Goal: Task Accomplishment & Management: Use online tool/utility

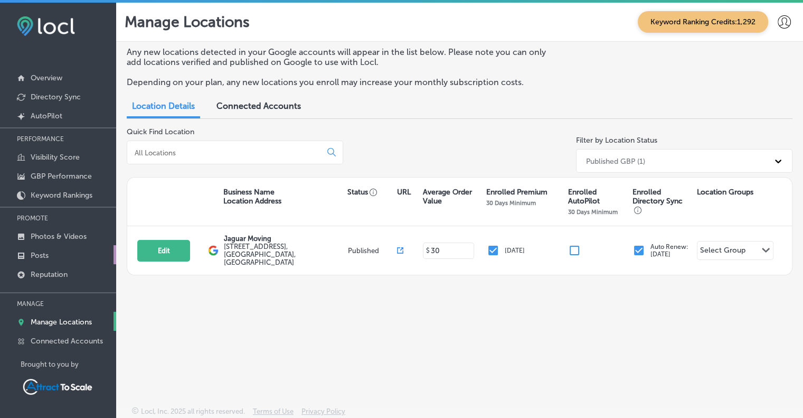
click at [55, 256] on link "Posts" at bounding box center [58, 254] width 116 height 19
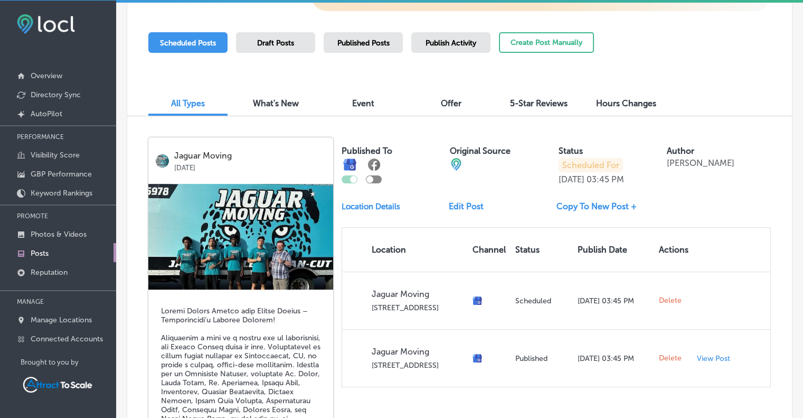
scroll to position [251, 0]
click at [53, 234] on p "Photos & Videos" at bounding box center [59, 234] width 56 height 9
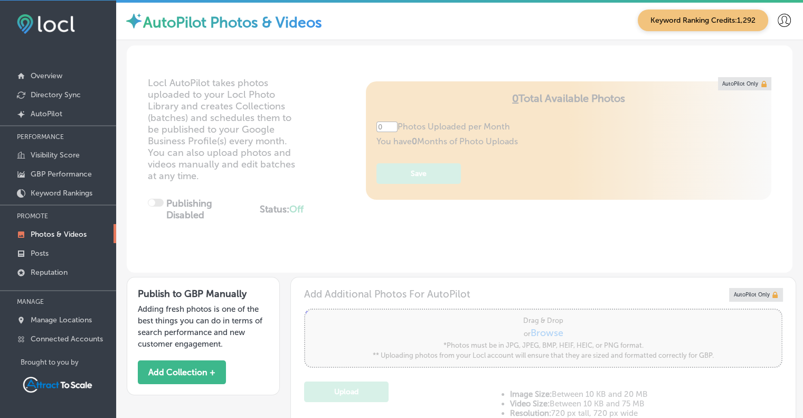
type input "5"
click at [37, 249] on p "Posts" at bounding box center [40, 253] width 18 height 9
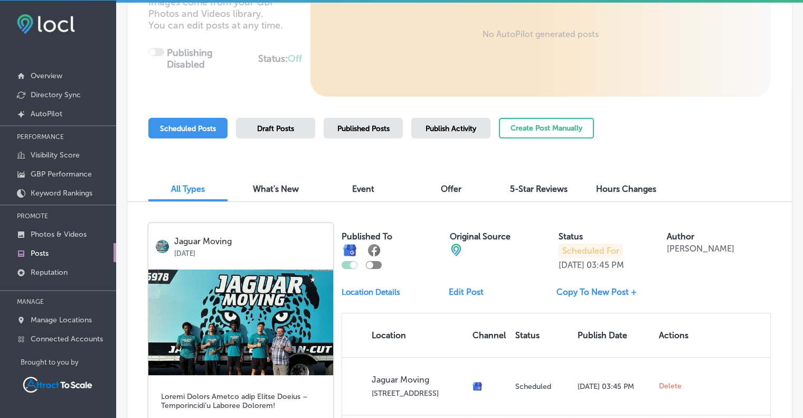
scroll to position [165, 0]
click at [578, 291] on link "Copy To New Post +" at bounding box center [601, 292] width 89 height 10
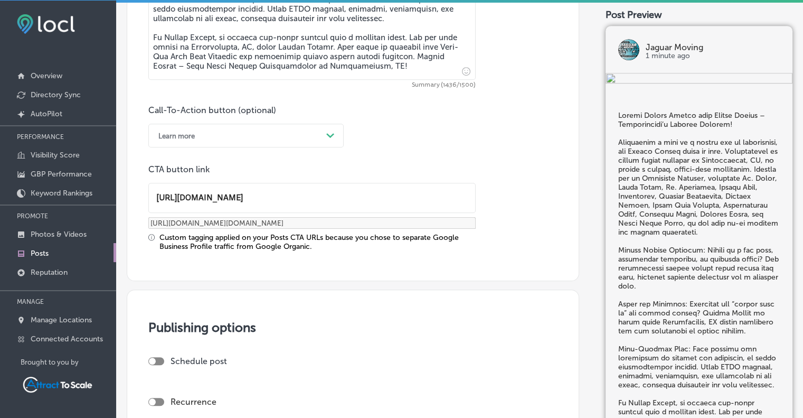
scroll to position [819, 0]
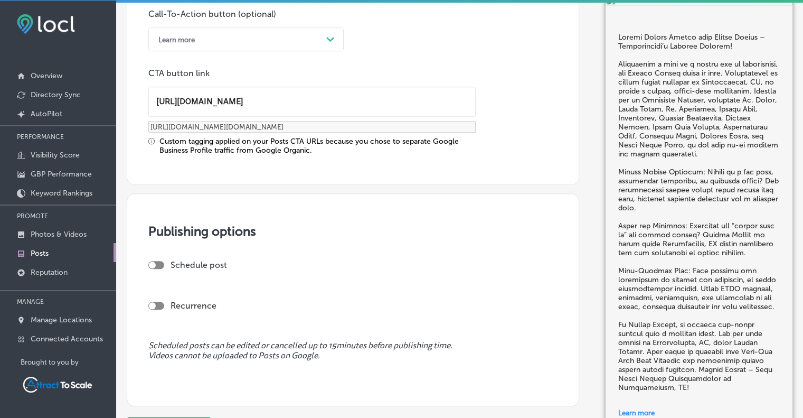
click at [151, 264] on div at bounding box center [152, 264] width 7 height 7
checkbox input "true"
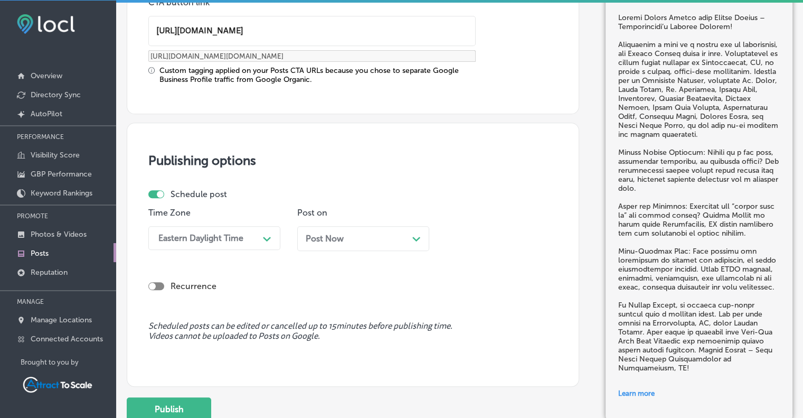
scroll to position [890, 0]
click at [153, 284] on div at bounding box center [152, 284] width 7 height 7
checkbox input "true"
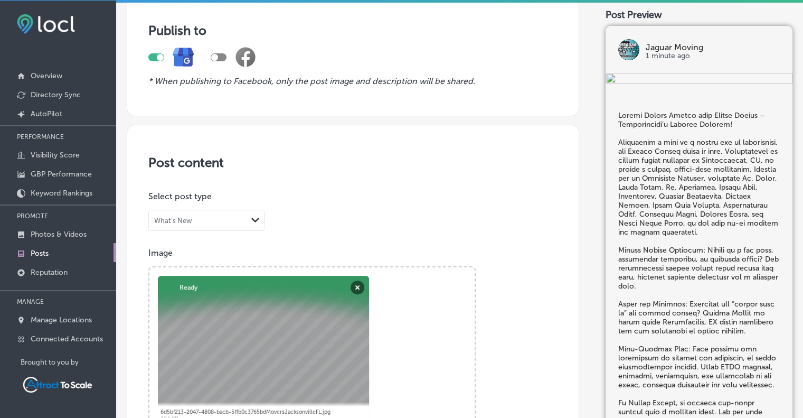
scroll to position [0, 0]
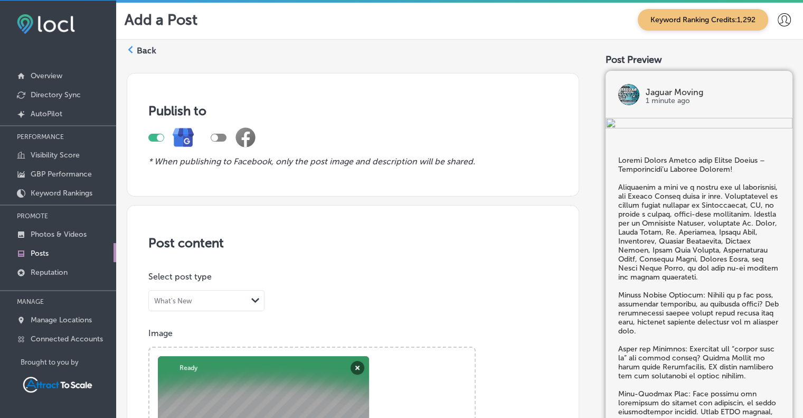
click at [138, 45] on label "Back" at bounding box center [147, 51] width 20 height 12
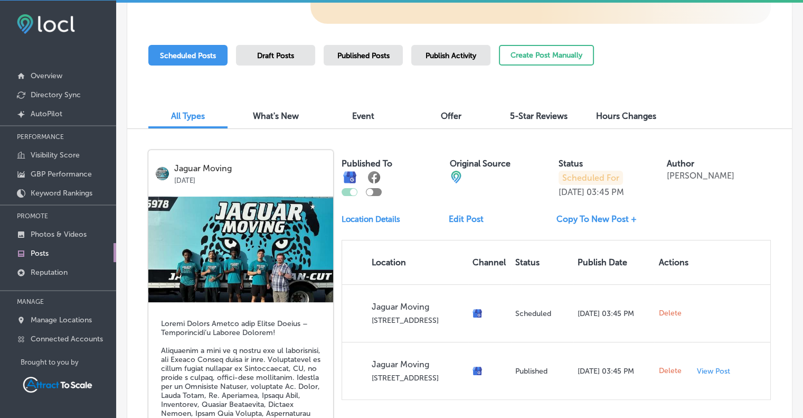
scroll to position [239, 0]
click at [456, 216] on link "Edit Post" at bounding box center [470, 218] width 43 height 10
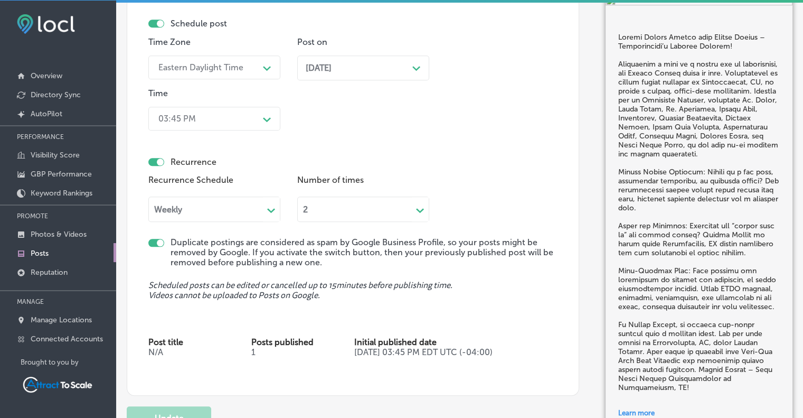
scroll to position [1073, 0]
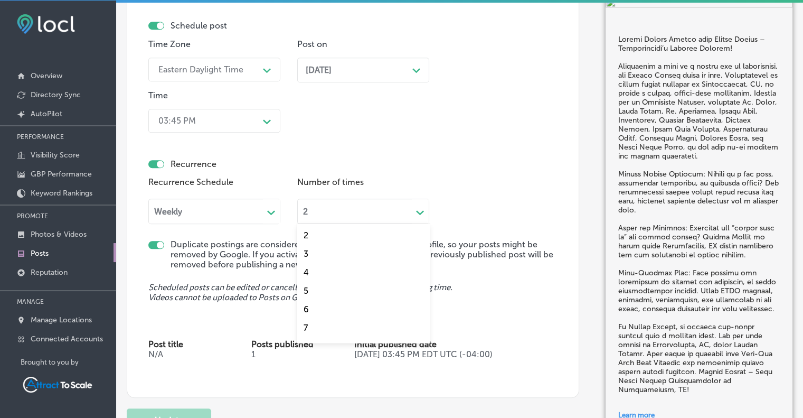
click at [421, 211] on polygon at bounding box center [420, 212] width 8 height 5
click at [321, 236] on div "2" at bounding box center [363, 235] width 132 height 18
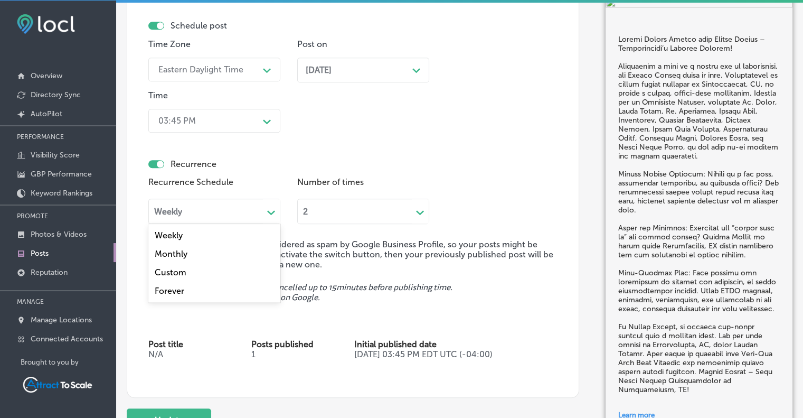
click at [269, 212] on icon "Path Created with Sketch." at bounding box center [271, 212] width 8 height 5
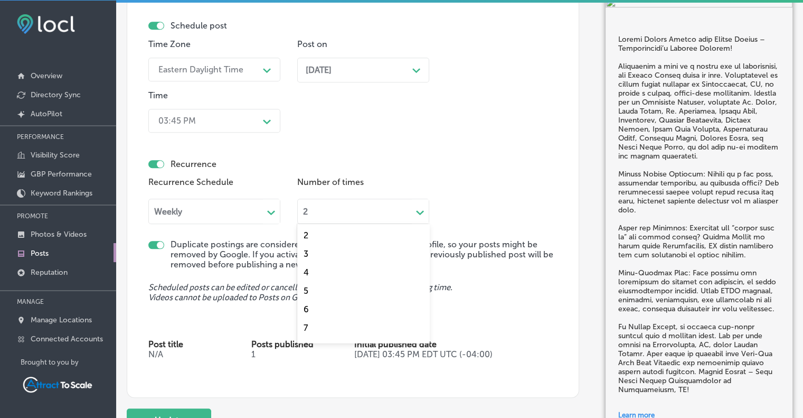
click at [350, 217] on div "2 Path Created with Sketch." at bounding box center [363, 211] width 132 height 25
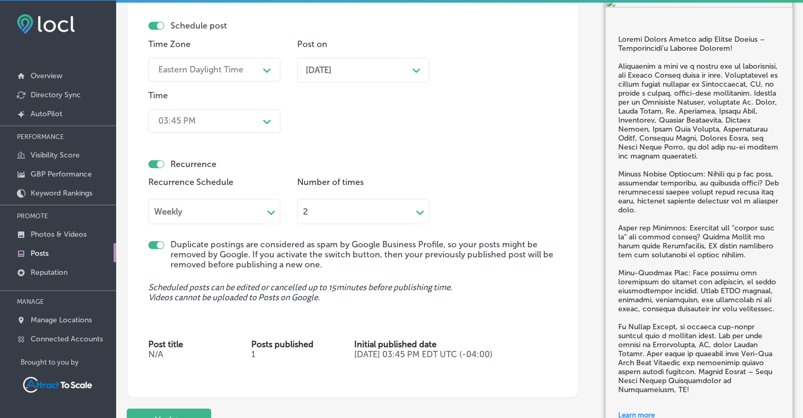
click at [350, 216] on div "2 Path Created with Sketch." at bounding box center [363, 211] width 132 height 25
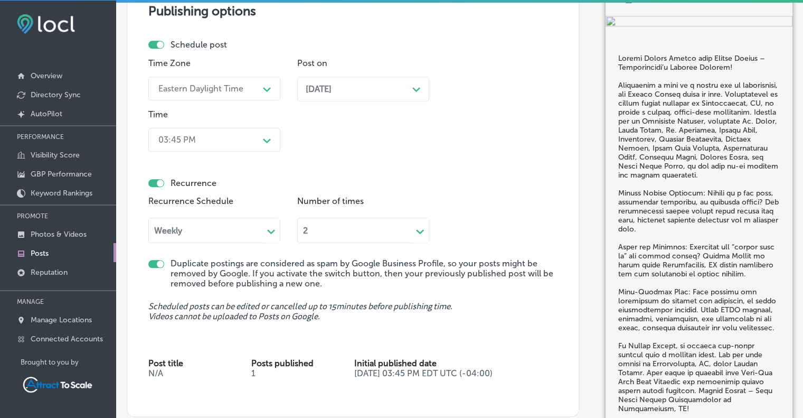
scroll to position [1052, 0]
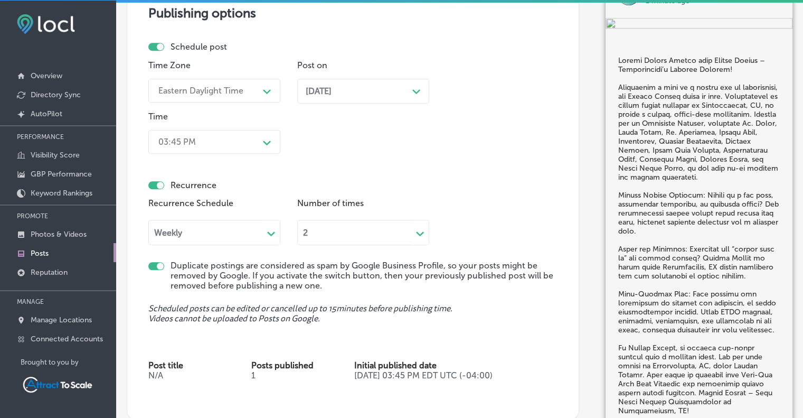
click at [418, 232] on polygon at bounding box center [420, 233] width 8 height 5
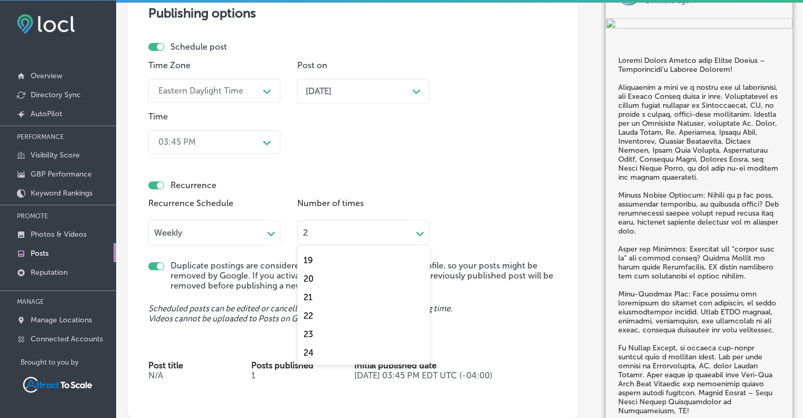
scroll to position [313, 0]
click at [314, 352] on div "24" at bounding box center [363, 352] width 132 height 18
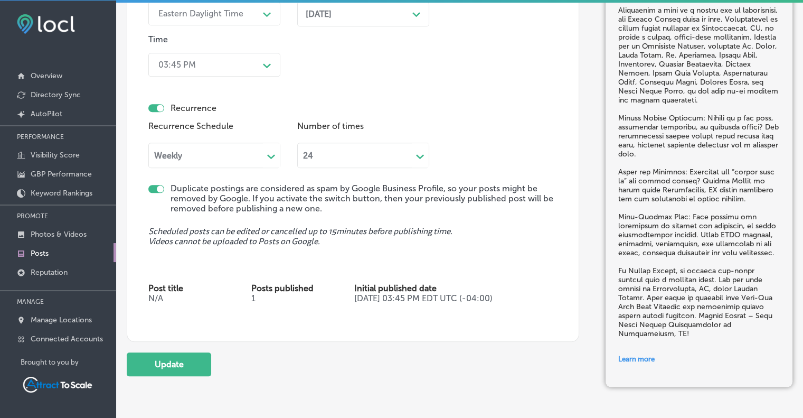
scroll to position [1149, 0]
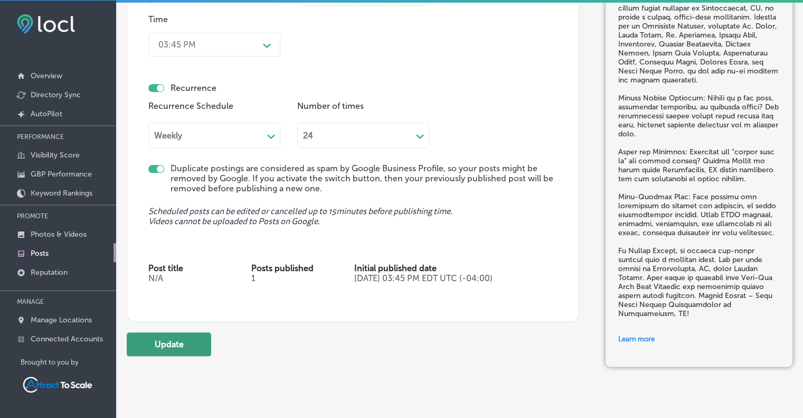
click at [184, 342] on button "Update" at bounding box center [169, 344] width 84 height 24
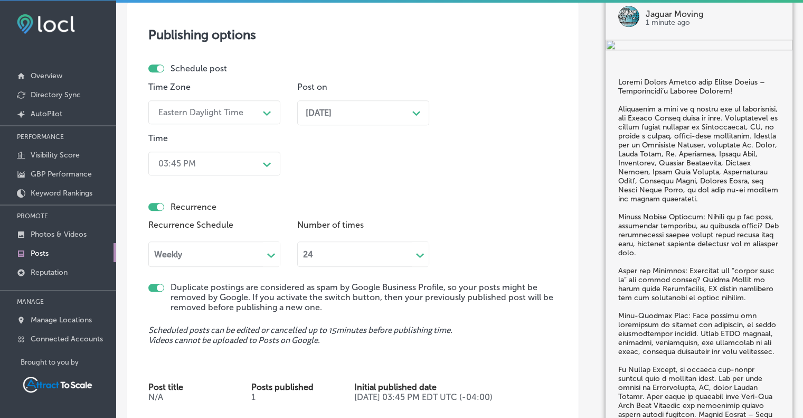
scroll to position [1027, 0]
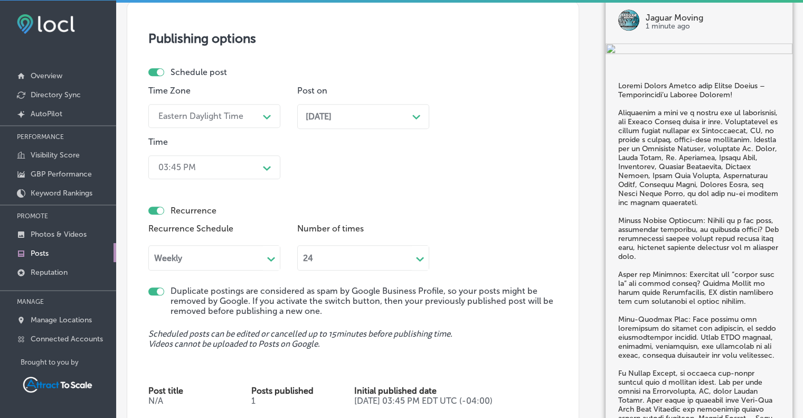
click at [266, 170] on div "Path Created with Sketch." at bounding box center [267, 167] width 8 height 8
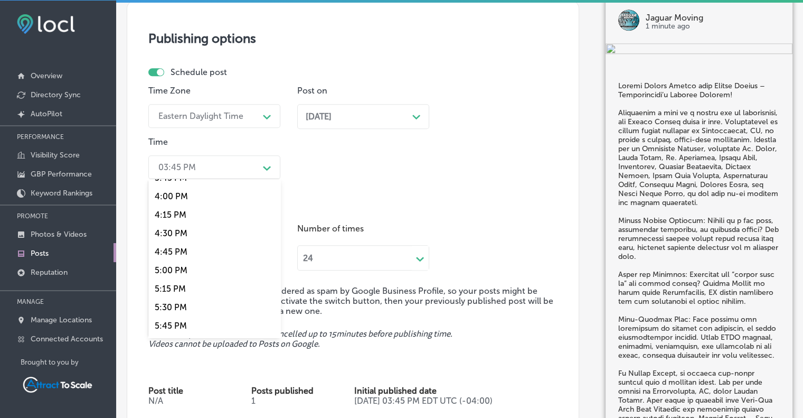
scroll to position [1177, 0]
click at [173, 218] on div "4:15 PM" at bounding box center [214, 214] width 132 height 18
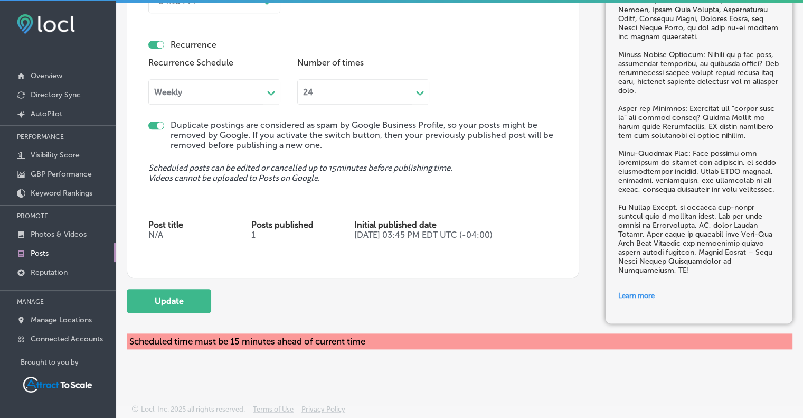
scroll to position [1193, 0]
click at [186, 300] on button "Update" at bounding box center [169, 301] width 84 height 24
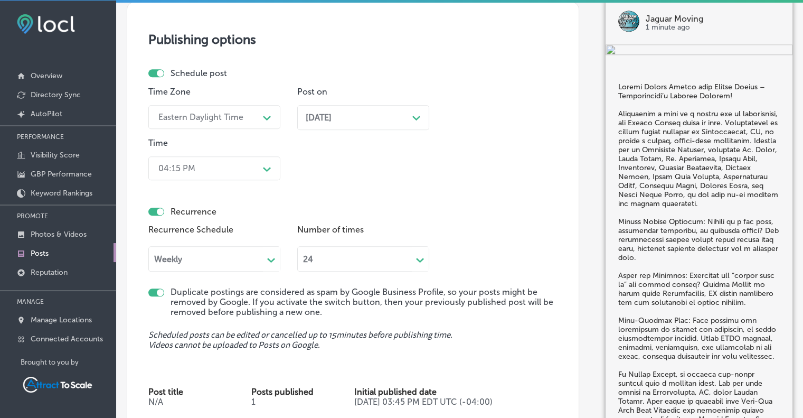
scroll to position [1019, 0]
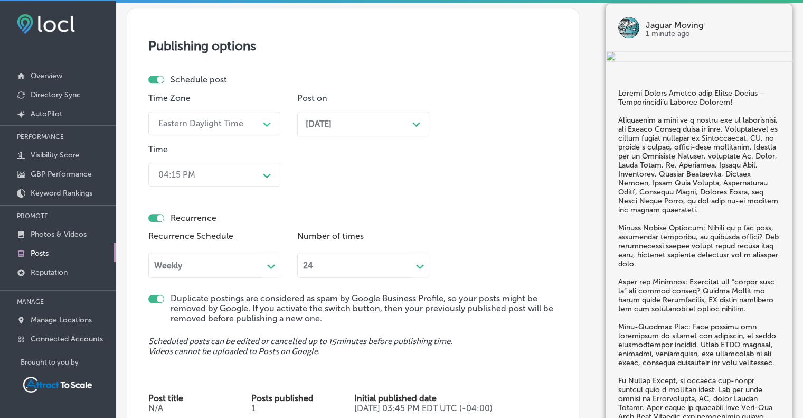
checkbox input "true"
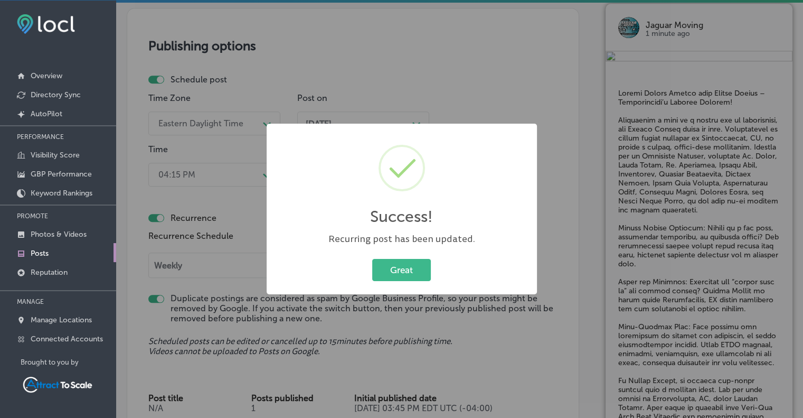
scroll to position [2, 0]
click at [399, 266] on button "Great" at bounding box center [401, 270] width 59 height 22
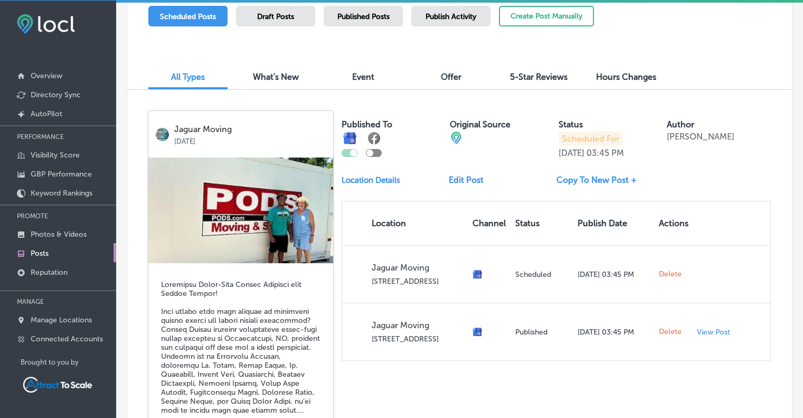
scroll to position [313, 0]
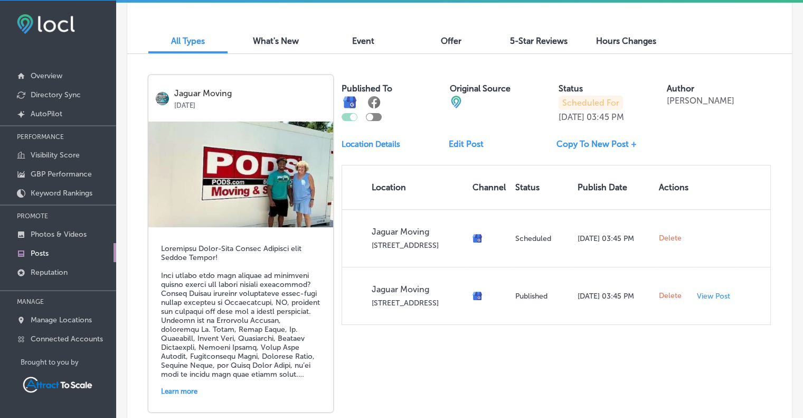
click at [466, 139] on link "Edit Post" at bounding box center [470, 144] width 43 height 10
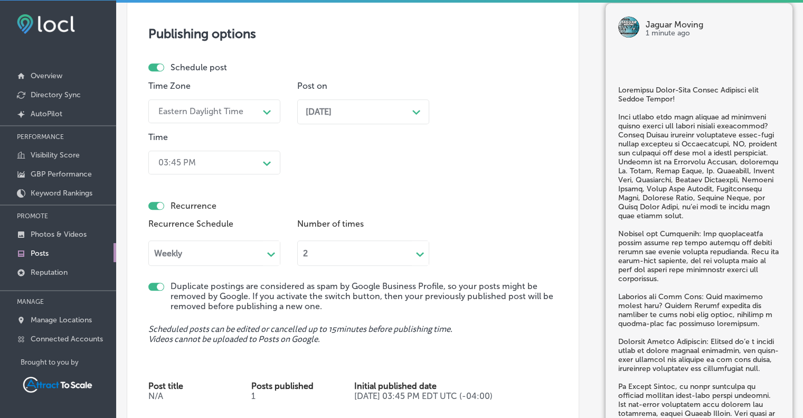
scroll to position [1041, 0]
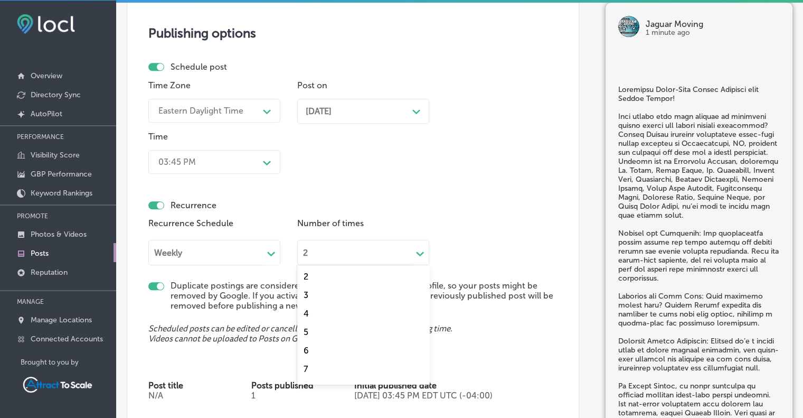
click at [368, 257] on div "2" at bounding box center [355, 252] width 114 height 12
click at [308, 373] on div "24" at bounding box center [363, 373] width 132 height 18
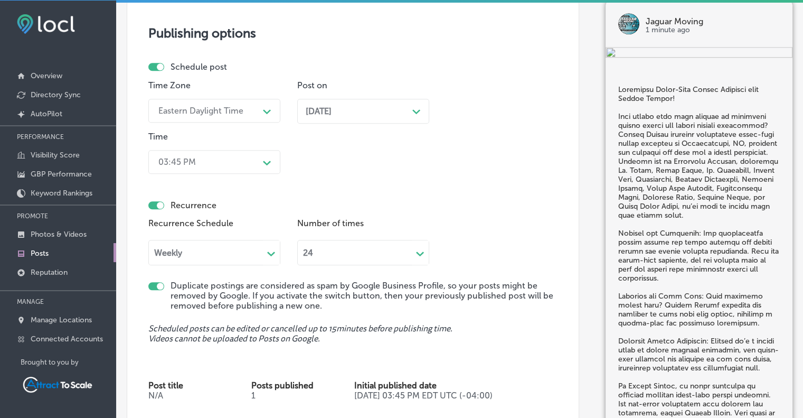
click at [270, 157] on div "Path Created with Sketch." at bounding box center [267, 161] width 8 height 8
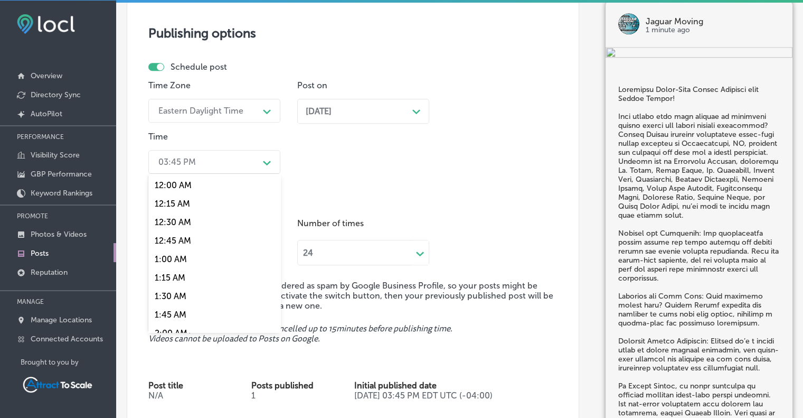
click at [308, 159] on div "Time Zone Eastern Daylight Time Path Created with Sketch. Post on [DATE] Path C…" at bounding box center [348, 129] width 401 height 98
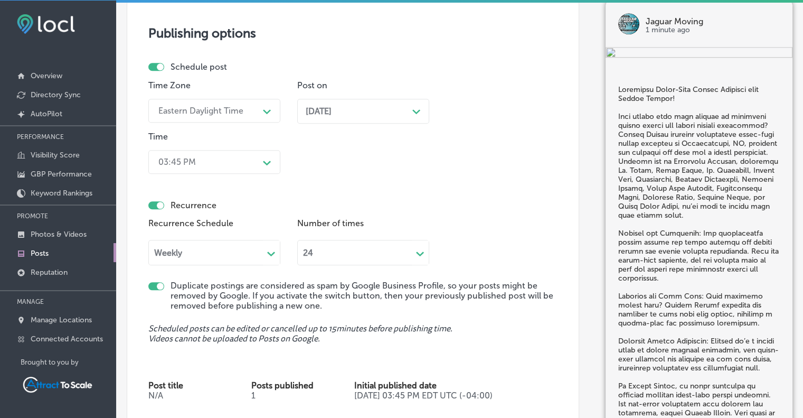
click at [415, 110] on polygon at bounding box center [416, 111] width 8 height 5
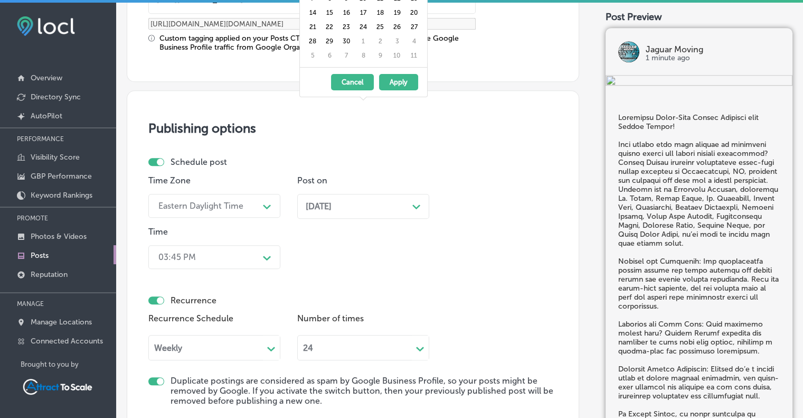
scroll to position [946, 0]
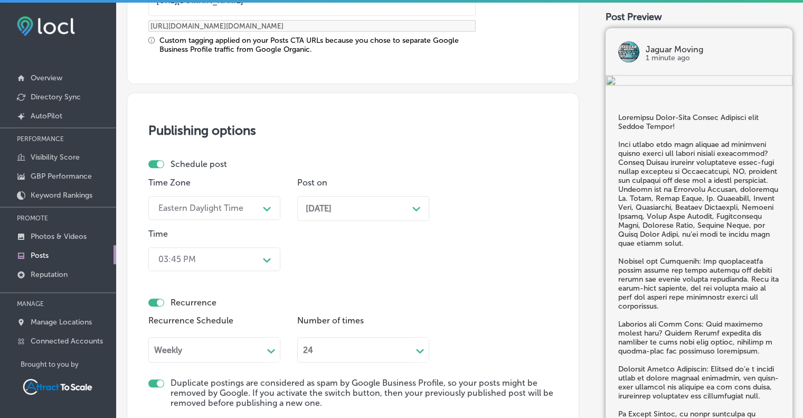
click at [374, 234] on div "Time Zone Eastern Daylight Time Path Created with Sketch. Post on [DATE] Path C…" at bounding box center [348, 226] width 401 height 98
click at [389, 215] on div "[DATE] Path Created with Sketch." at bounding box center [363, 208] width 132 height 25
click at [419, 203] on div "Path Created with Sketch." at bounding box center [416, 207] width 8 height 8
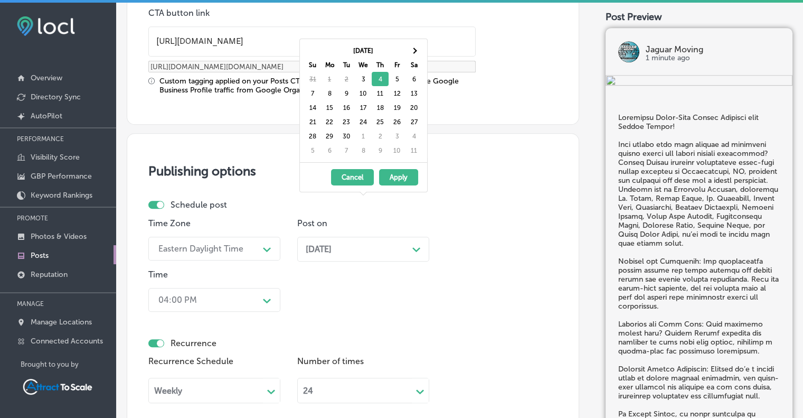
scroll to position [905, 0]
click at [349, 172] on button "Cancel" at bounding box center [352, 177] width 43 height 16
checkbox input "true"
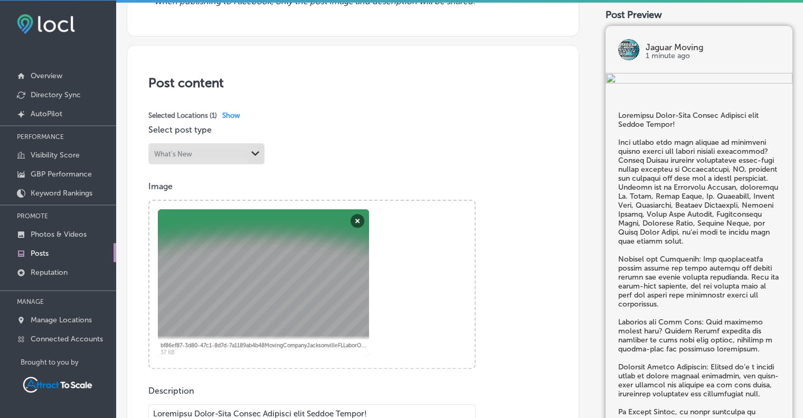
scroll to position [0, 0]
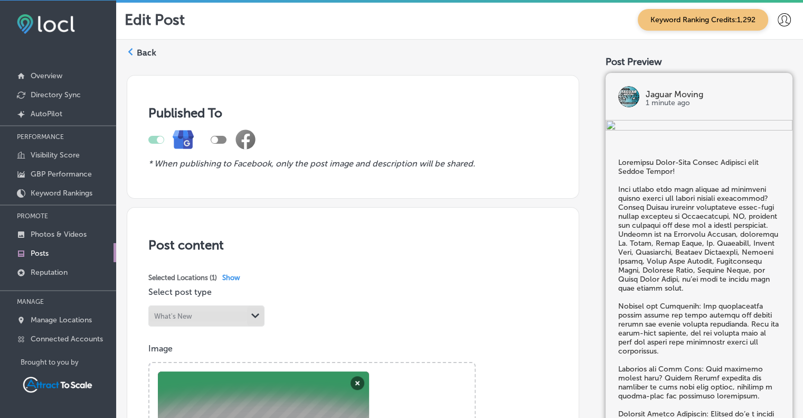
click at [144, 52] on label "Back" at bounding box center [147, 53] width 20 height 12
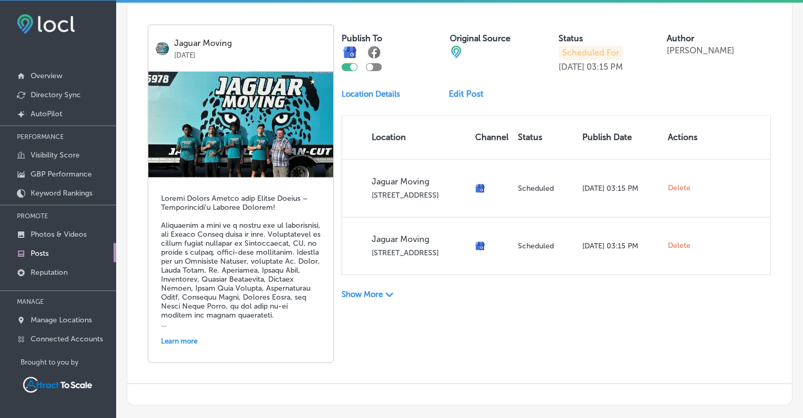
scroll to position [1551, 0]
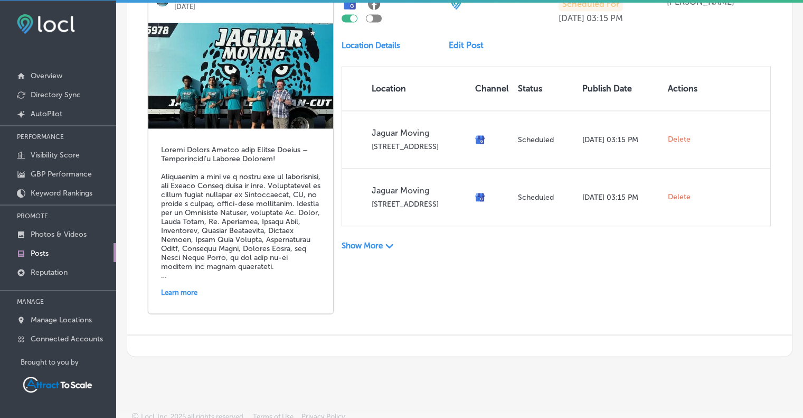
click at [377, 241] on p "Show More" at bounding box center [362, 246] width 41 height 10
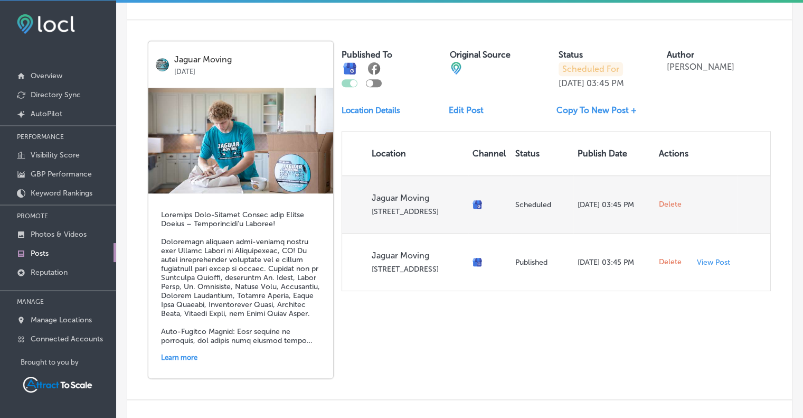
scroll to position [726, 0]
click at [661, 202] on span "Delete" at bounding box center [670, 205] width 23 height 10
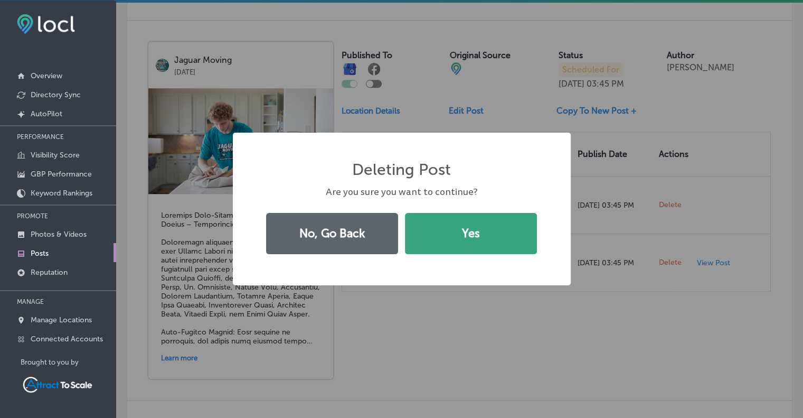
click at [488, 229] on button "Yes" at bounding box center [471, 233] width 132 height 41
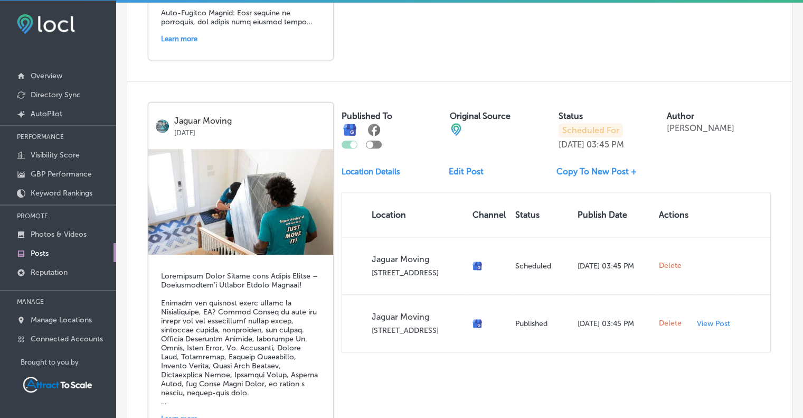
scroll to position [1068, 0]
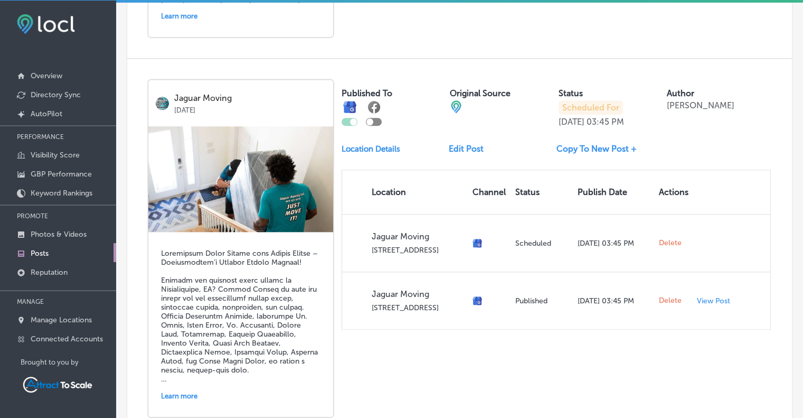
click at [464, 144] on link "Edit Post" at bounding box center [470, 149] width 43 height 10
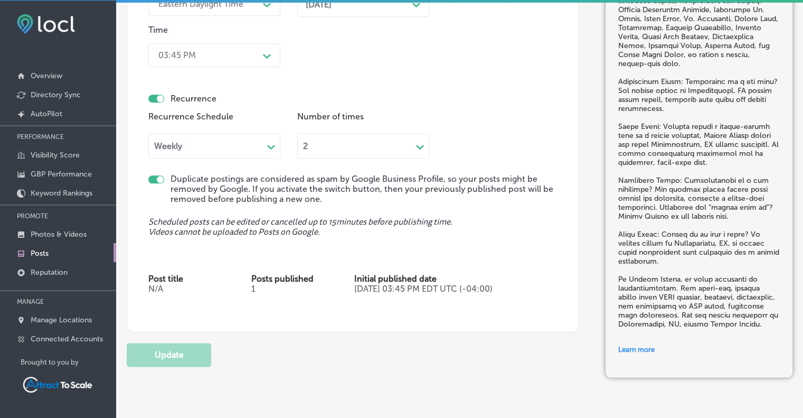
scroll to position [1168, 0]
click at [422, 145] on polygon at bounding box center [420, 146] width 8 height 5
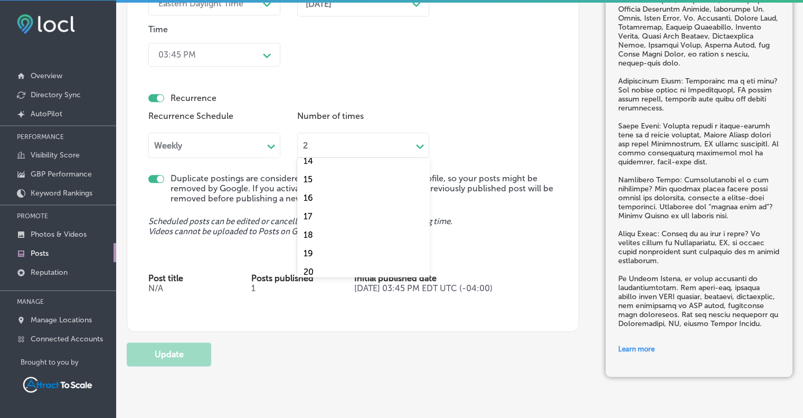
scroll to position [313, 0]
click at [319, 264] on div "24" at bounding box center [363, 265] width 132 height 18
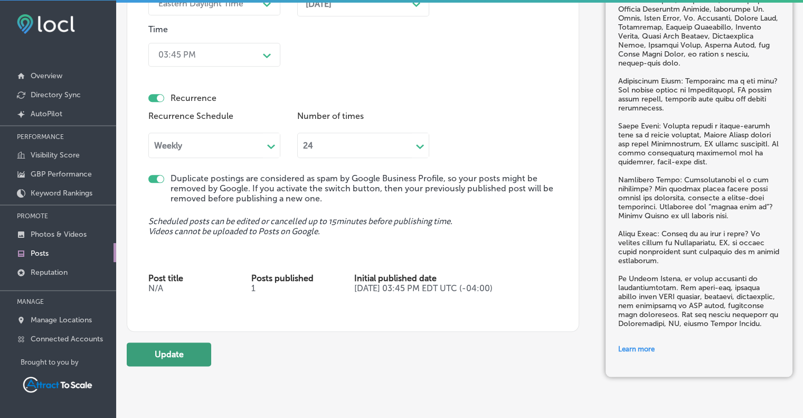
click at [182, 359] on button "Update" at bounding box center [169, 354] width 84 height 24
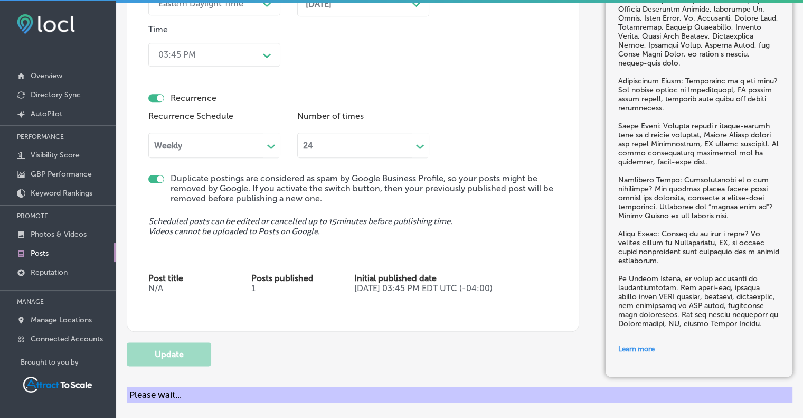
checkbox input "true"
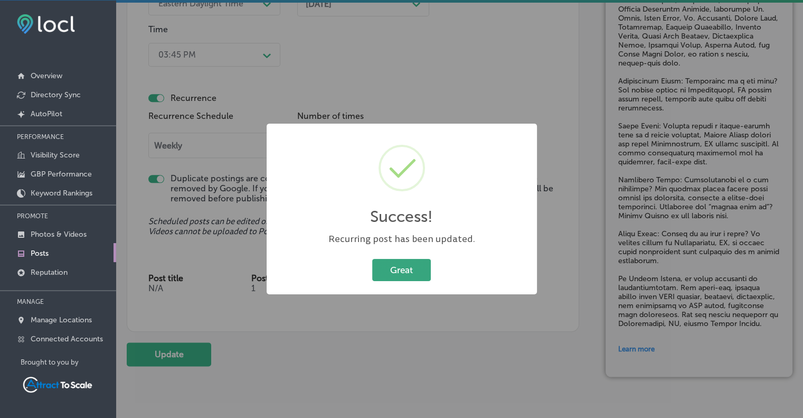
click at [397, 269] on button "Great" at bounding box center [401, 270] width 59 height 22
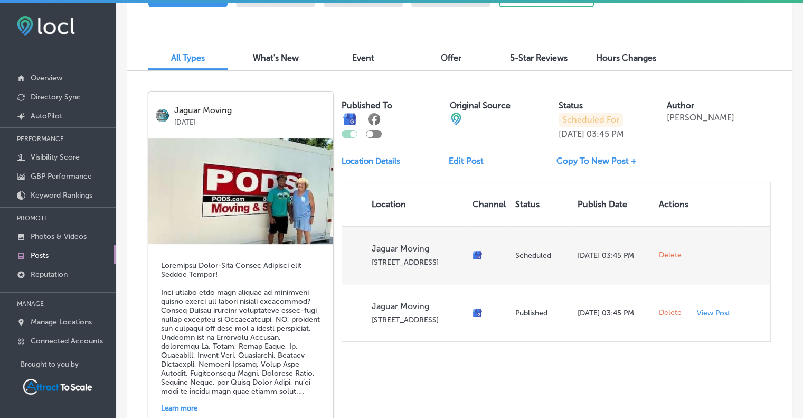
scroll to position [291, 0]
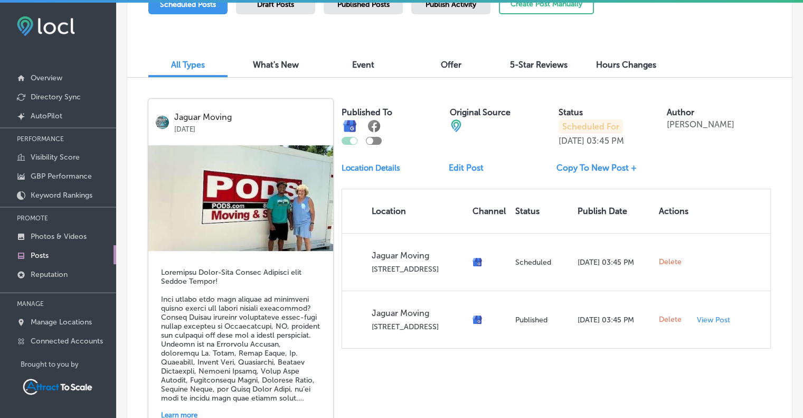
click at [459, 168] on link "Edit Post" at bounding box center [470, 168] width 43 height 10
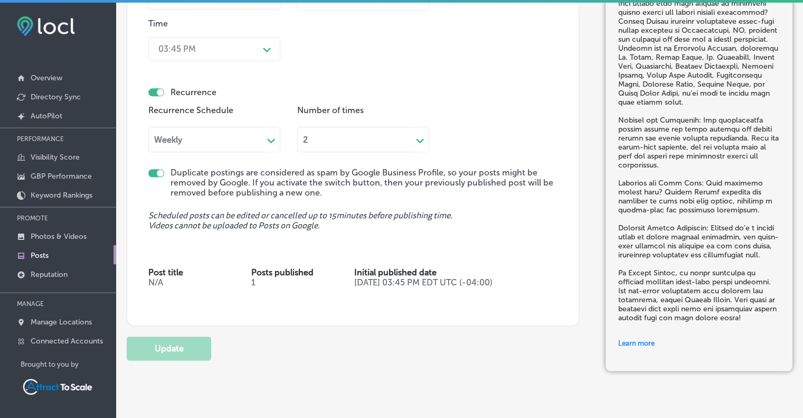
scroll to position [1186, 0]
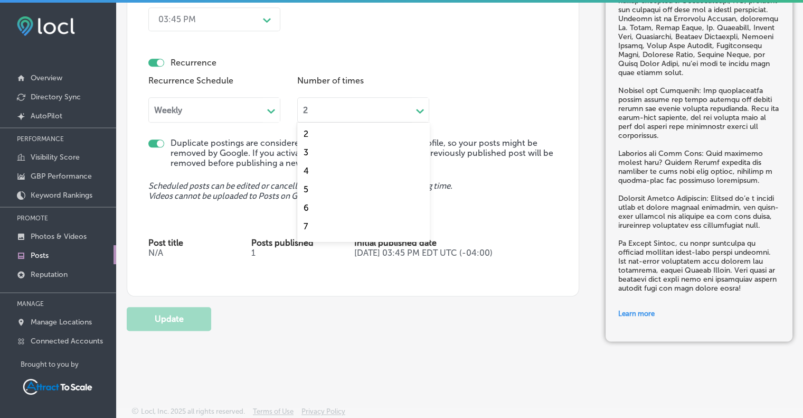
click at [419, 109] on icon "Path Created with Sketch." at bounding box center [420, 111] width 8 height 5
click at [314, 230] on div "24" at bounding box center [363, 230] width 132 height 18
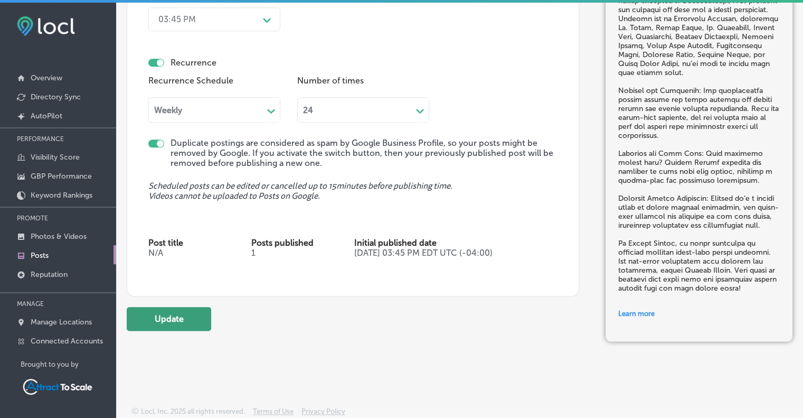
click at [175, 319] on button "Update" at bounding box center [169, 319] width 84 height 24
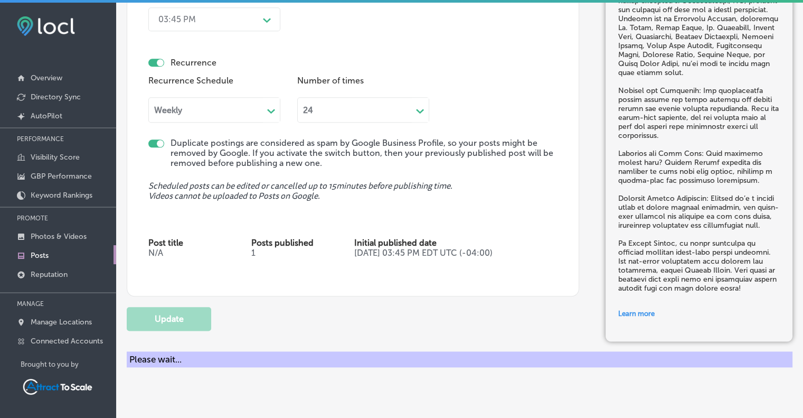
checkbox input "true"
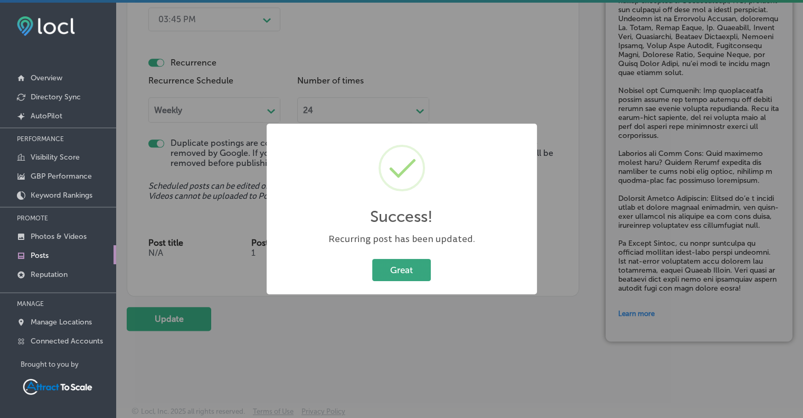
click at [408, 268] on button "Great" at bounding box center [401, 270] width 59 height 22
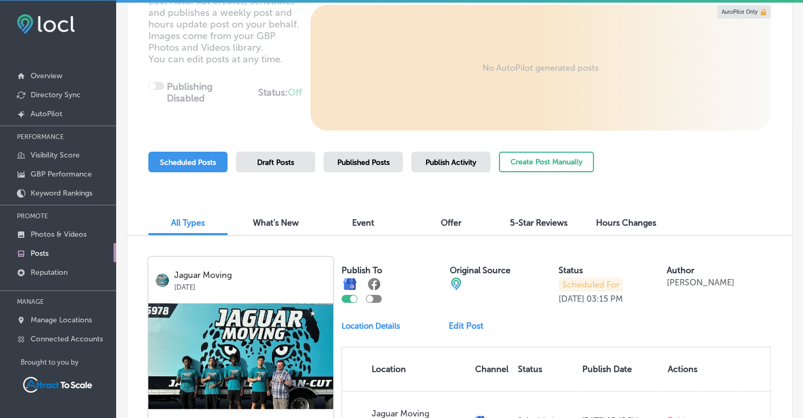
scroll to position [112, 0]
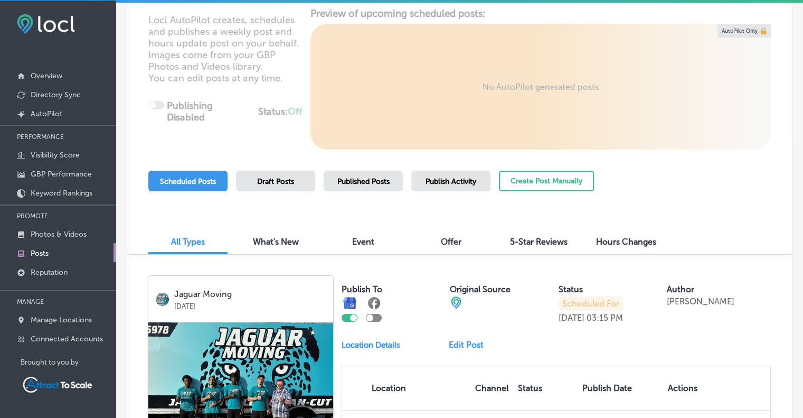
click at [347, 180] on span "Published Posts" at bounding box center [363, 181] width 52 height 9
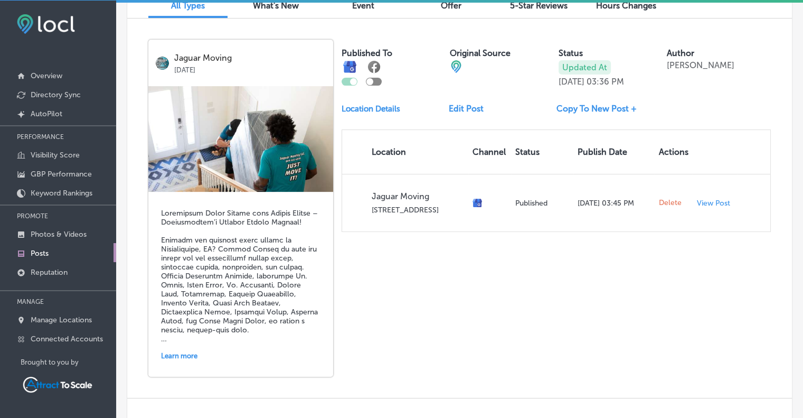
scroll to position [351, 0]
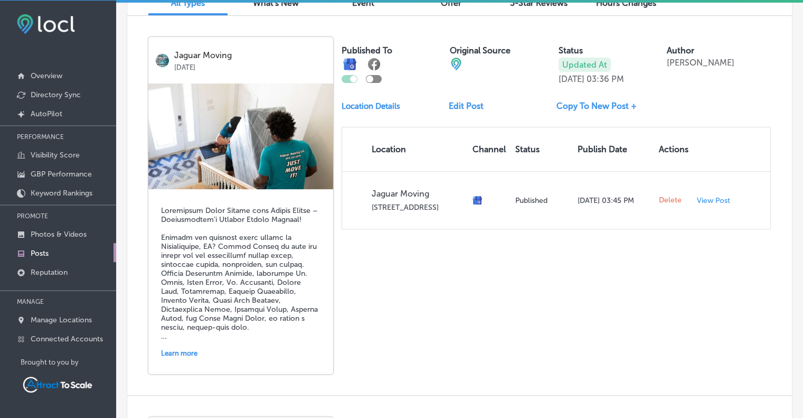
click at [579, 104] on link "Copy To New Post +" at bounding box center [601, 106] width 89 height 10
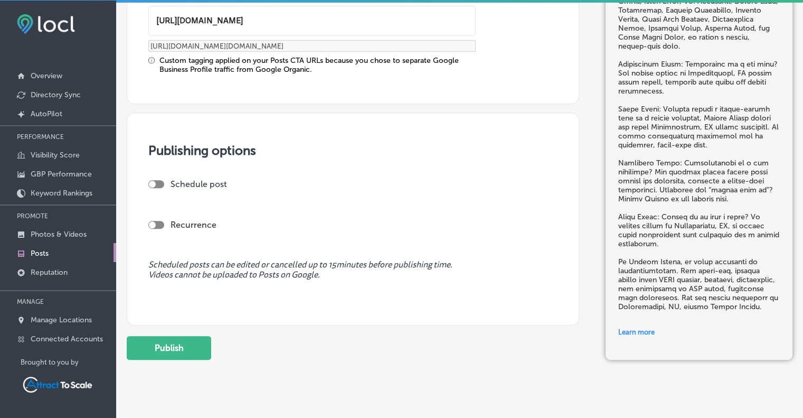
scroll to position [929, 0]
click at [153, 183] on div at bounding box center [152, 183] width 7 height 7
checkbox input "true"
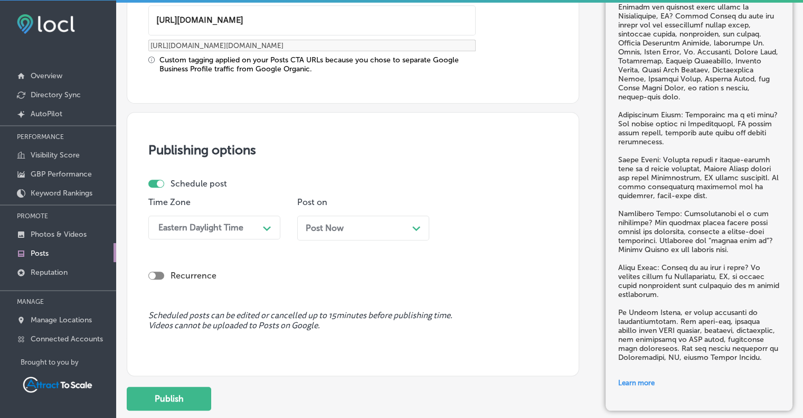
click at [335, 219] on div "Post Now Path Created with Sketch." at bounding box center [363, 227] width 132 height 25
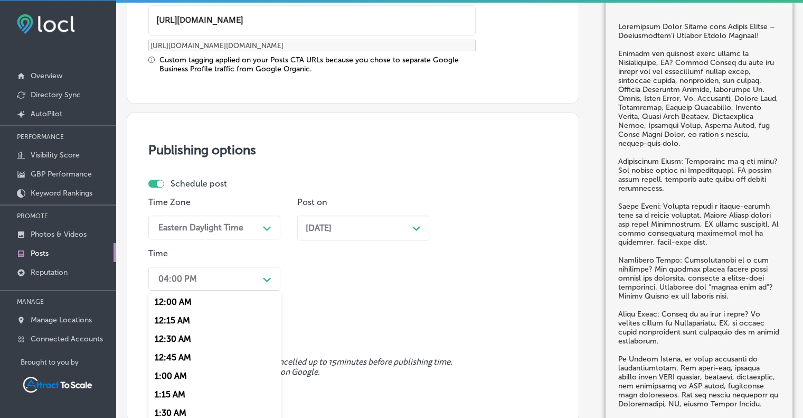
click at [251, 278] on div "option 12:15 AM focused, 2 of 96. 96 results available. Use Up and Down to choo…" at bounding box center [214, 279] width 132 height 24
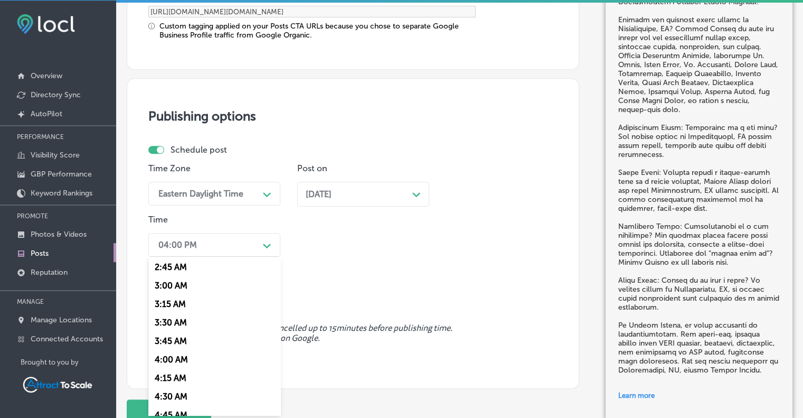
scroll to position [207, 0]
click at [353, 278] on div "Recurrence" at bounding box center [352, 288] width 409 height 21
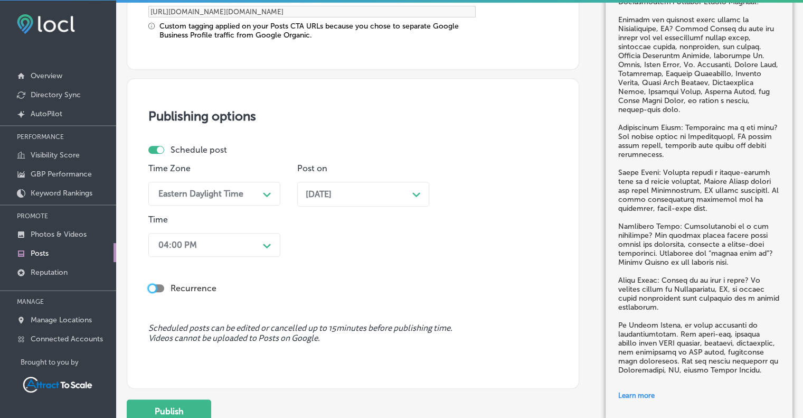
click at [155, 285] on div at bounding box center [152, 288] width 7 height 7
checkbox input "true"
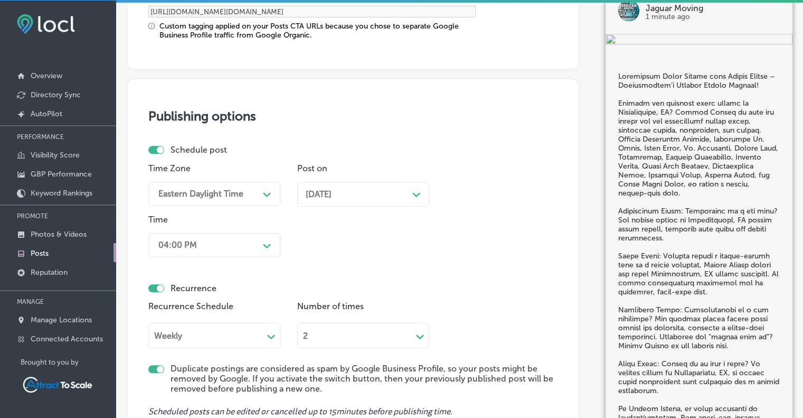
click at [342, 341] on div "2 Path Created with Sketch." at bounding box center [363, 333] width 132 height 29
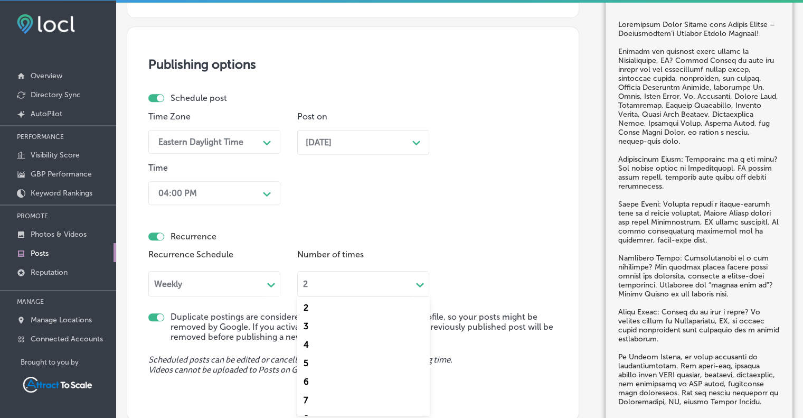
scroll to position [313, 0]
click at [317, 403] on div "24" at bounding box center [363, 403] width 132 height 18
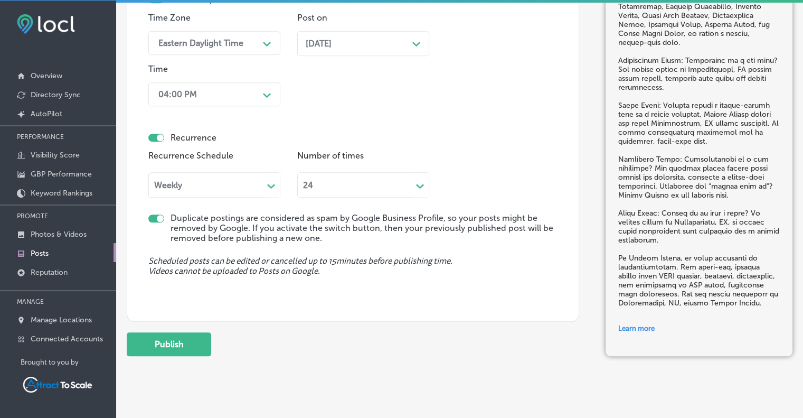
scroll to position [1129, 0]
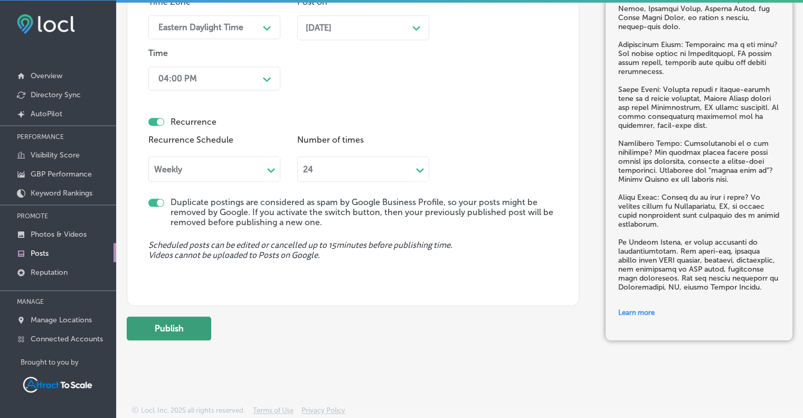
click at [194, 326] on button "Publish" at bounding box center [169, 328] width 84 height 24
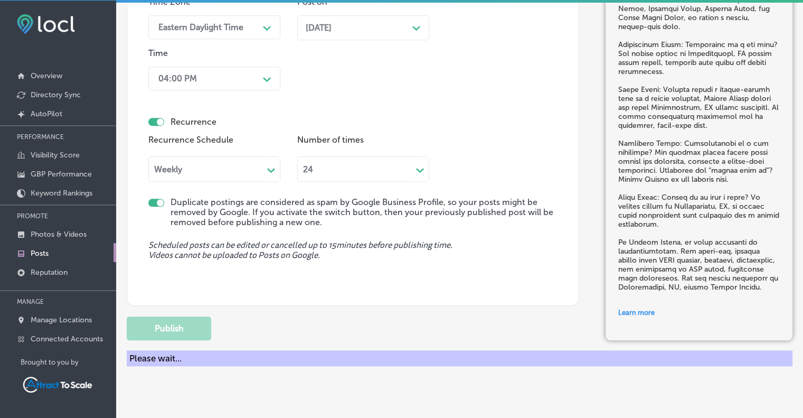
checkbox input "false"
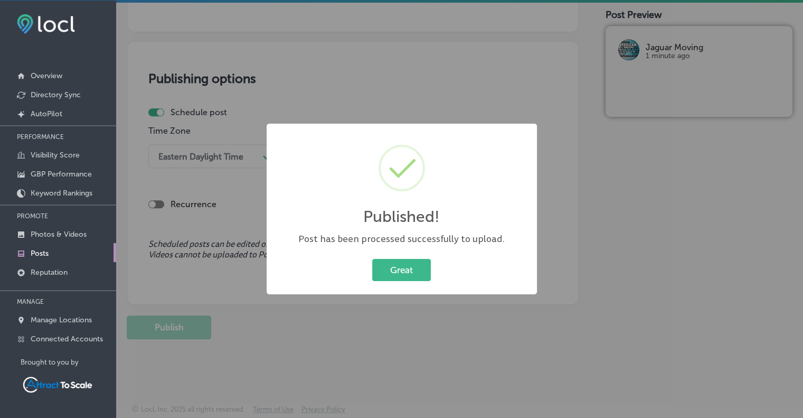
scroll to position [904, 0]
click at [408, 267] on button "Great" at bounding box center [401, 270] width 59 height 22
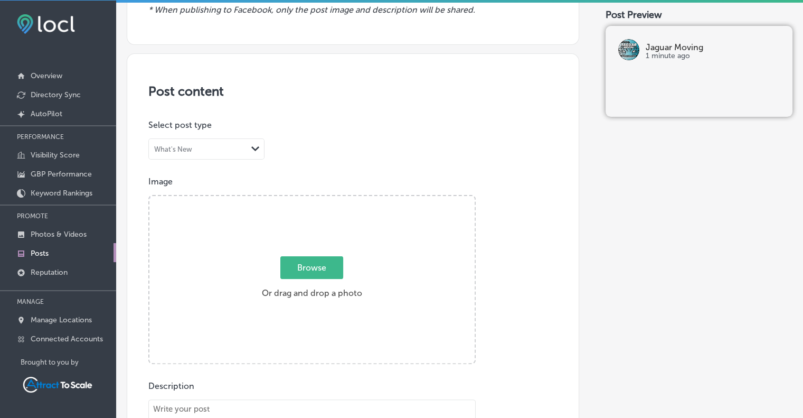
scroll to position [0, 0]
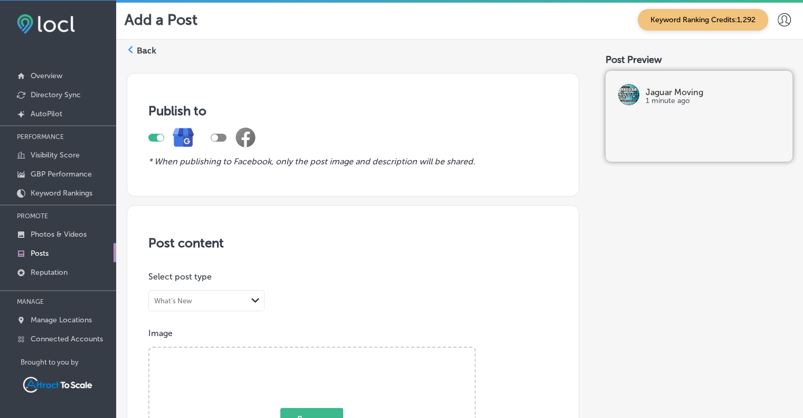
click at [139, 48] on label "Back" at bounding box center [147, 51] width 20 height 12
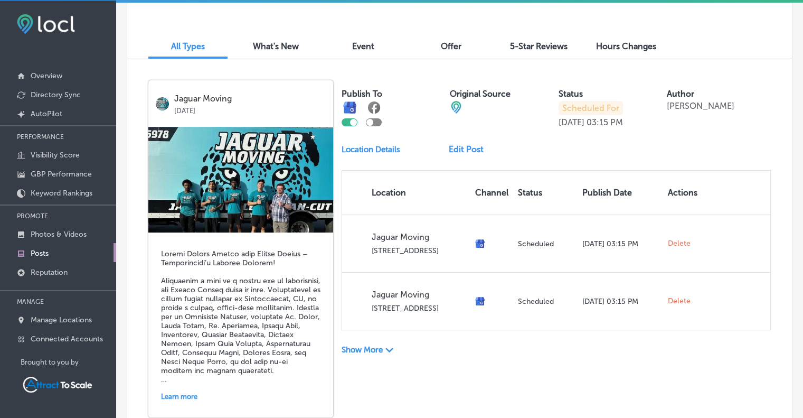
scroll to position [279, 0]
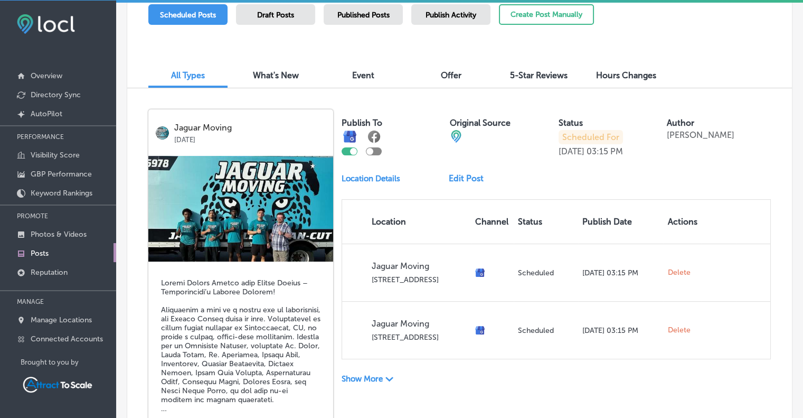
click at [385, 377] on icon "Path Created with Sketch." at bounding box center [389, 379] width 8 height 5
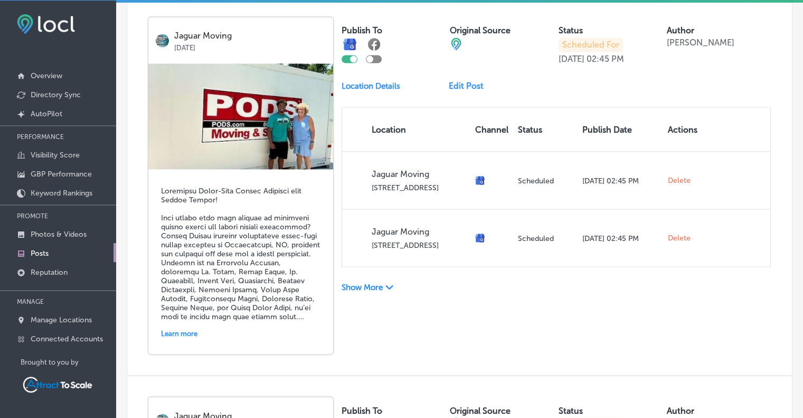
scroll to position [1905, 0]
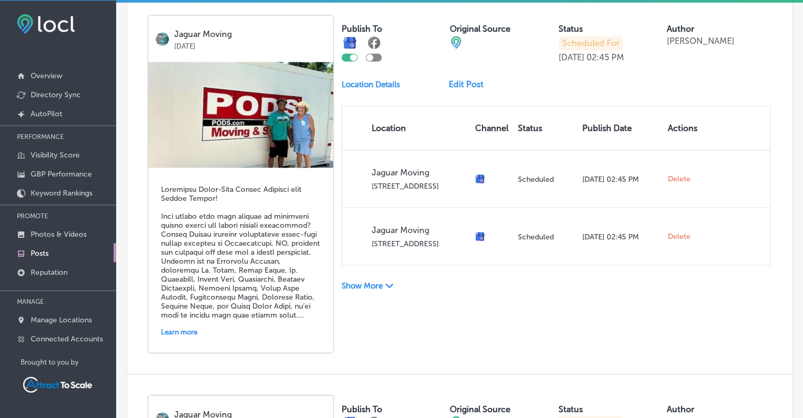
click at [376, 283] on p "Show More" at bounding box center [362, 285] width 41 height 10
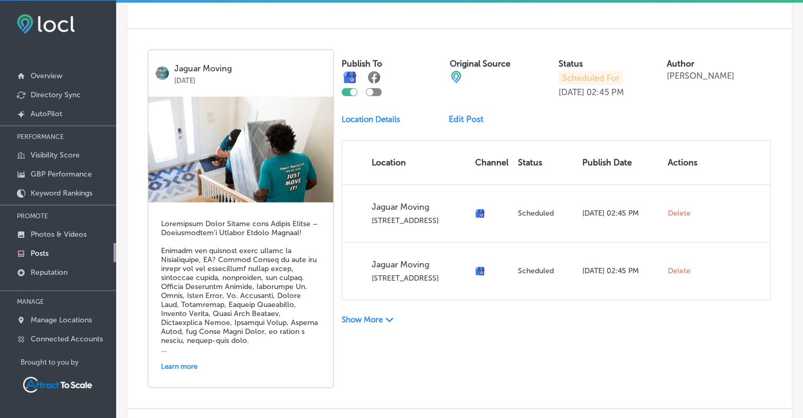
scroll to position [3411, 0]
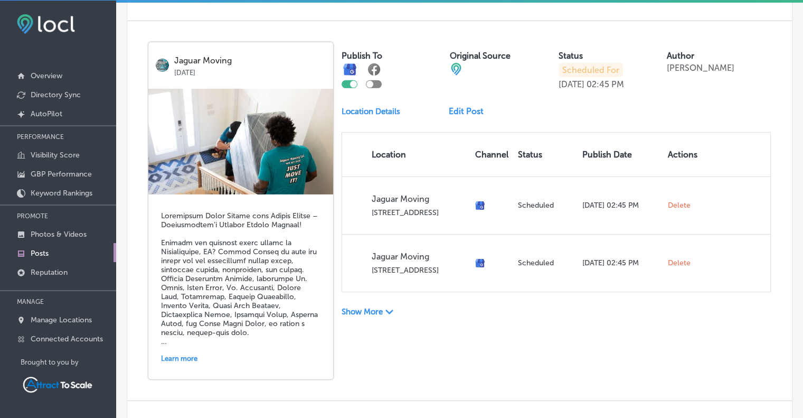
click at [374, 308] on p "Show More" at bounding box center [362, 312] width 41 height 10
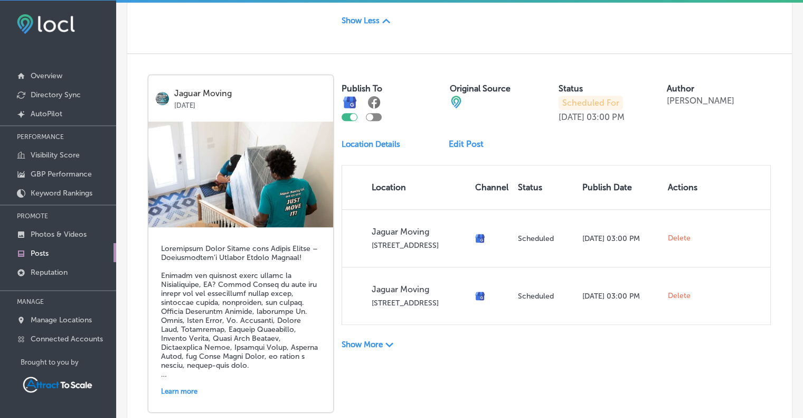
scroll to position [4912, 0]
click at [378, 338] on p "Show More" at bounding box center [362, 343] width 41 height 10
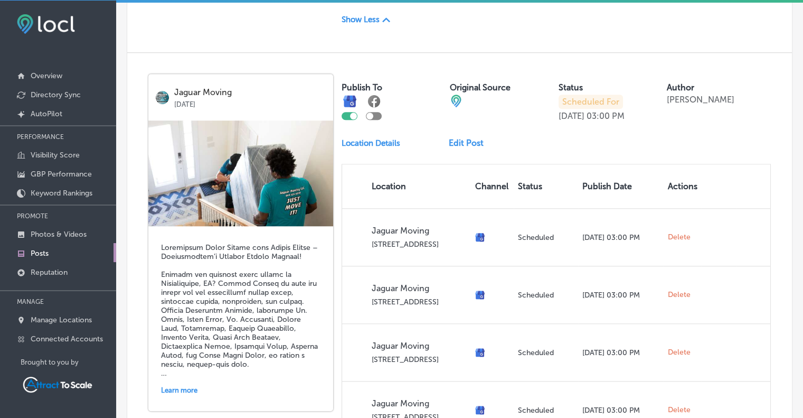
click at [456, 138] on link "Edit Post" at bounding box center [470, 143] width 43 height 10
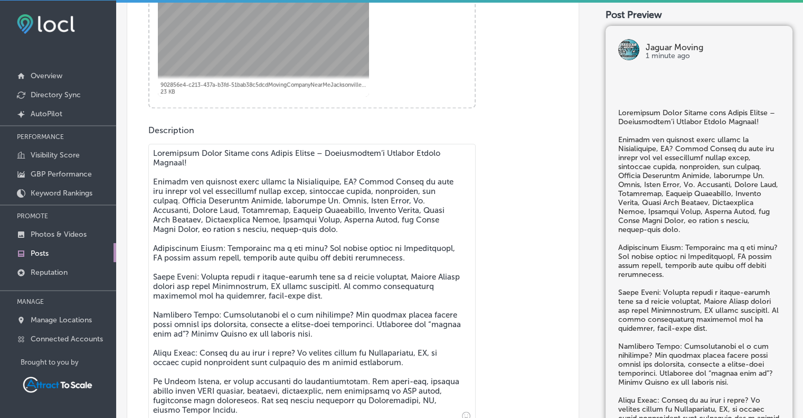
checkbox input "true"
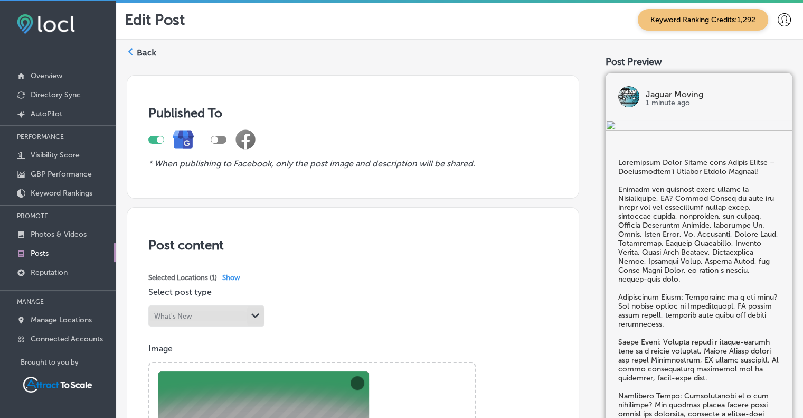
click at [129, 49] on icon at bounding box center [130, 51] width 7 height 7
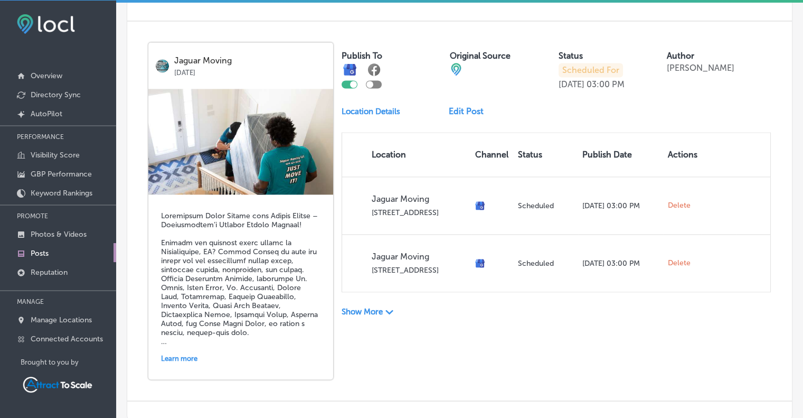
scroll to position [1485, 0]
click at [364, 307] on p "Show More" at bounding box center [362, 312] width 41 height 10
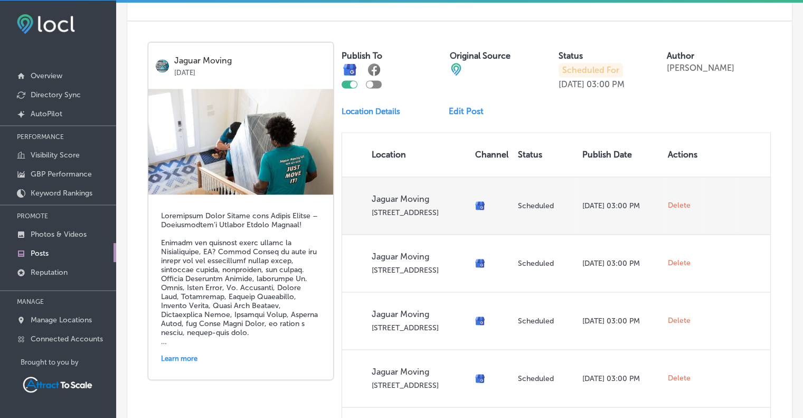
click at [673, 201] on span "Delete" at bounding box center [679, 206] width 23 height 10
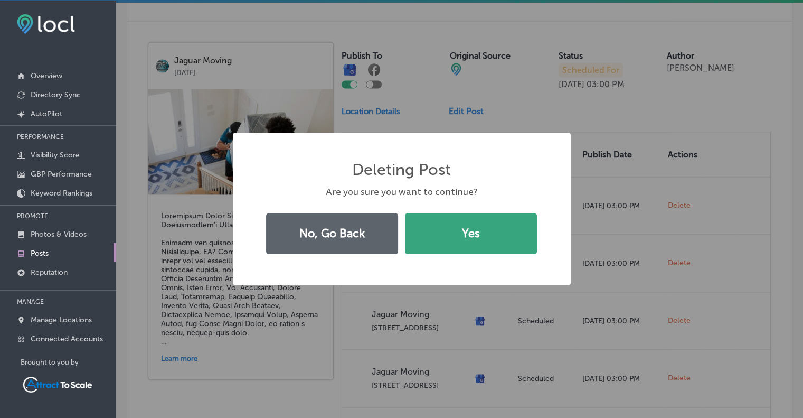
click at [496, 228] on button "Yes" at bounding box center [471, 233] width 132 height 41
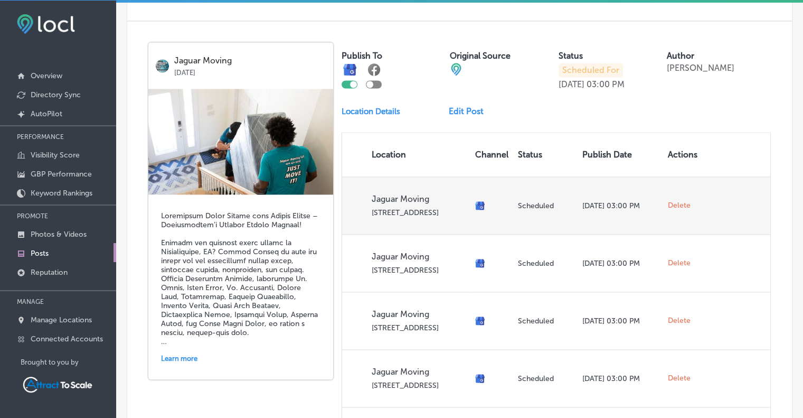
click at [675, 201] on span "Delete" at bounding box center [679, 206] width 23 height 10
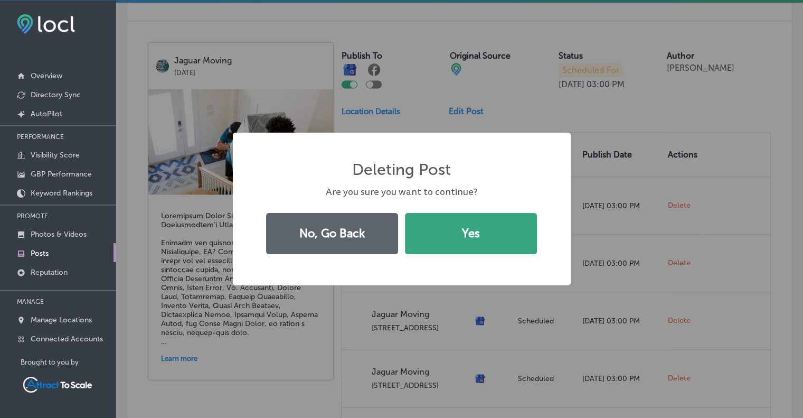
click at [485, 230] on button "Yes" at bounding box center [471, 233] width 132 height 41
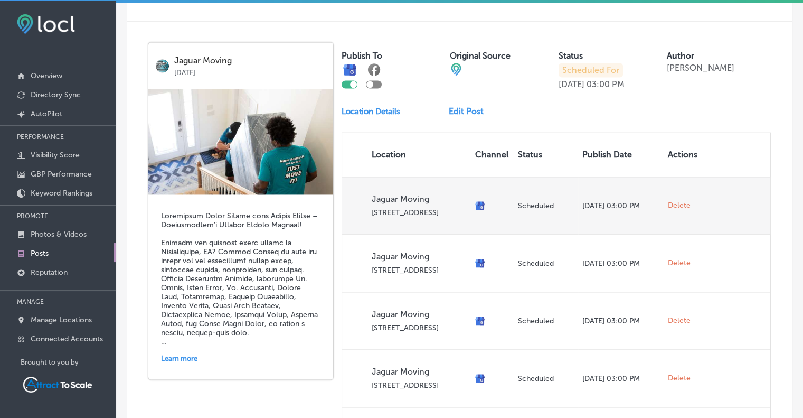
click at [671, 201] on span "Delete" at bounding box center [679, 206] width 23 height 10
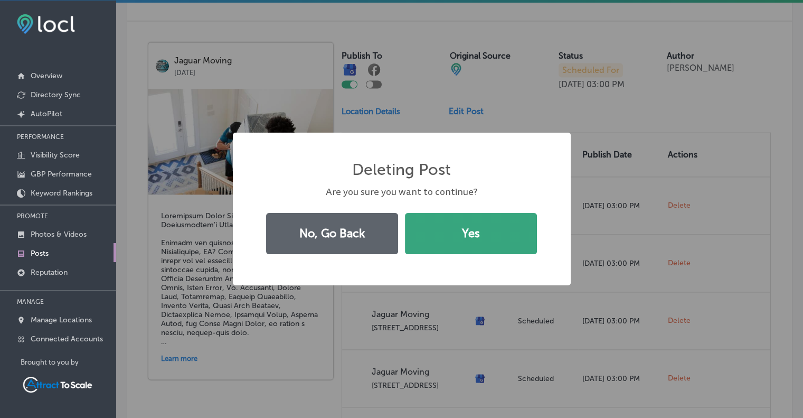
click at [469, 227] on button "Yes" at bounding box center [471, 233] width 132 height 41
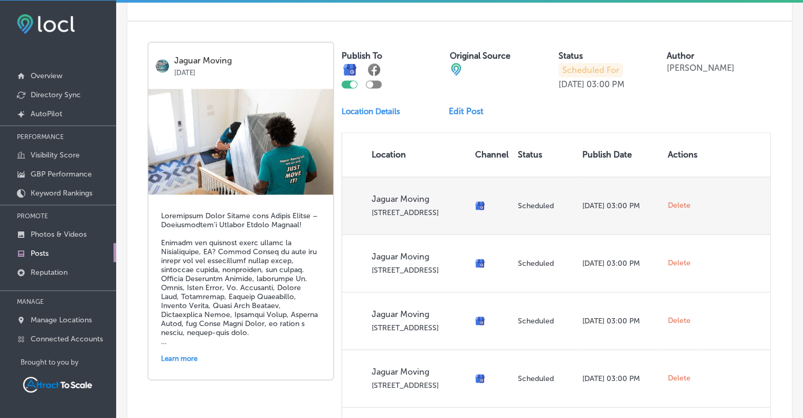
click at [668, 202] on span "Delete" at bounding box center [679, 206] width 23 height 10
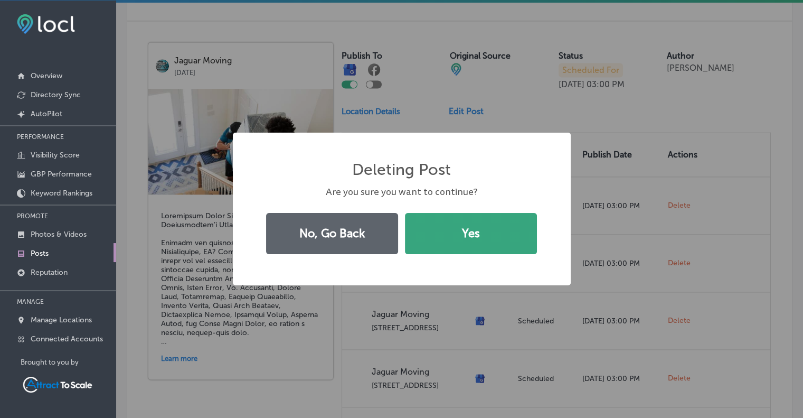
click at [468, 244] on button "Yes" at bounding box center [471, 233] width 132 height 41
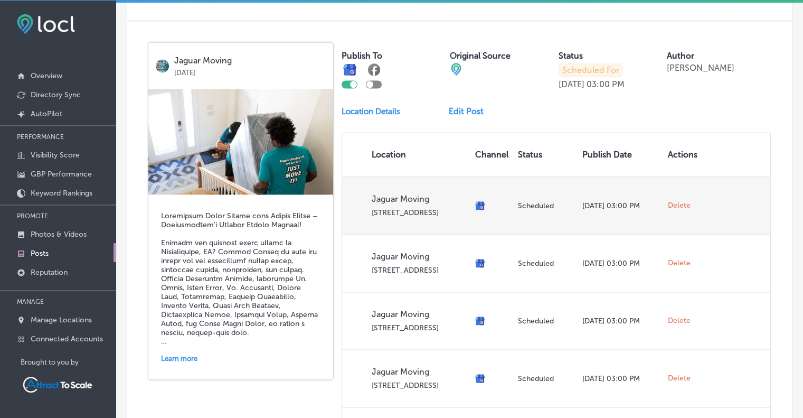
click at [674, 201] on span "Delete" at bounding box center [679, 206] width 23 height 10
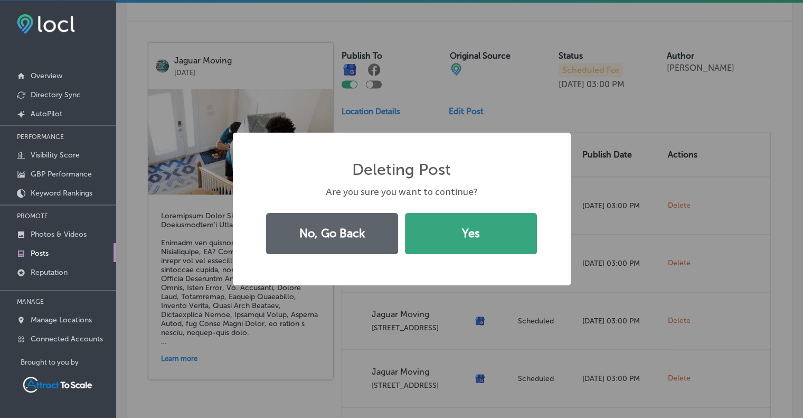
click at [491, 225] on button "Yes" at bounding box center [471, 233] width 132 height 41
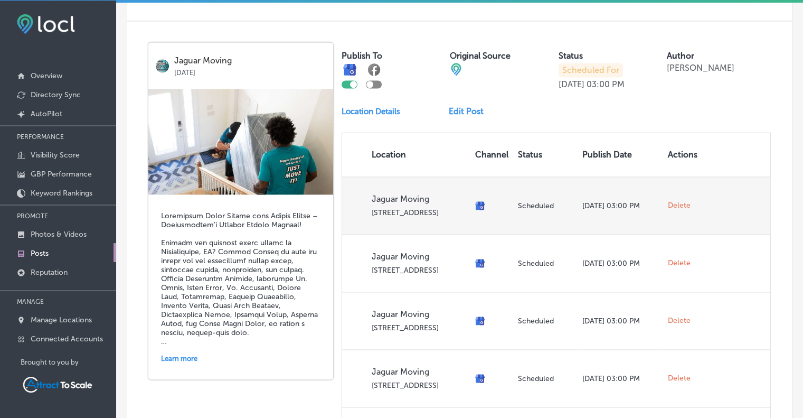
click at [668, 201] on span "Delete" at bounding box center [679, 206] width 23 height 10
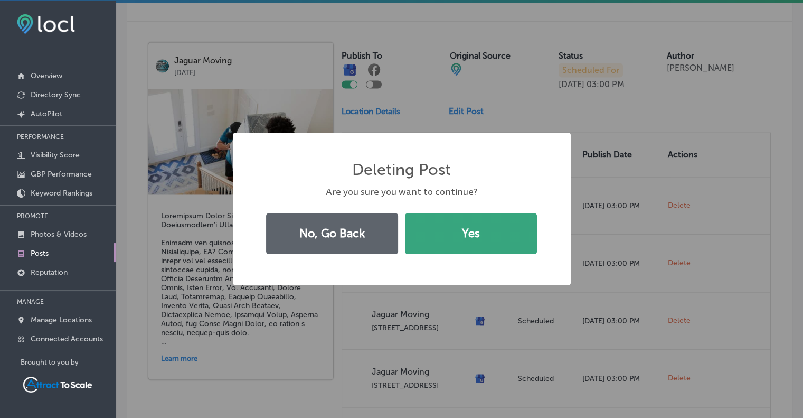
click at [488, 230] on button "Yes" at bounding box center [471, 233] width 132 height 41
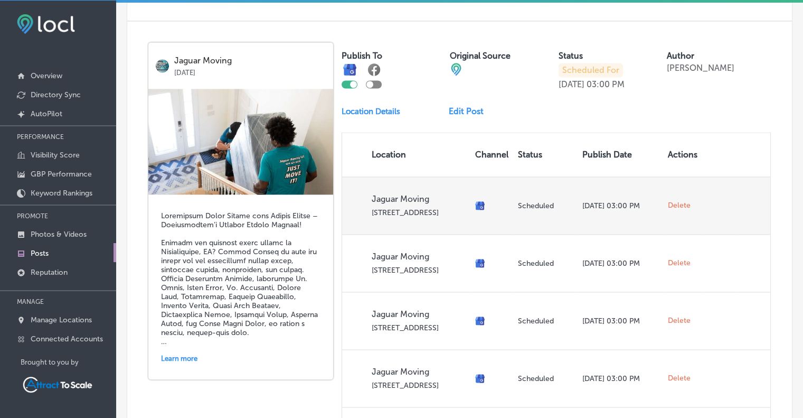
click at [668, 201] on span "Delete" at bounding box center [679, 206] width 23 height 10
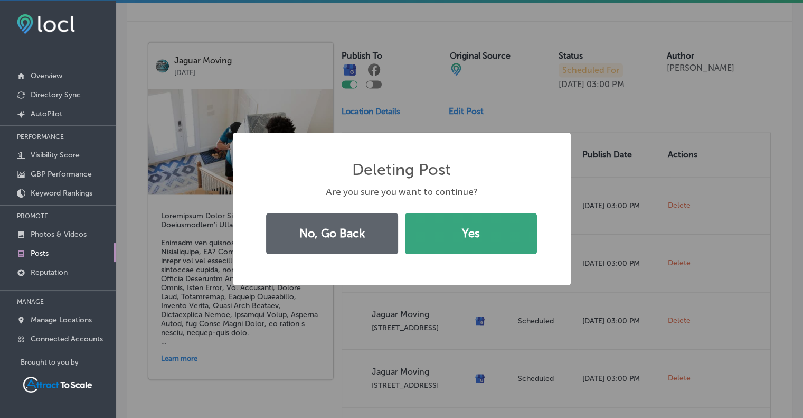
click at [501, 227] on button "Yes" at bounding box center [471, 233] width 132 height 41
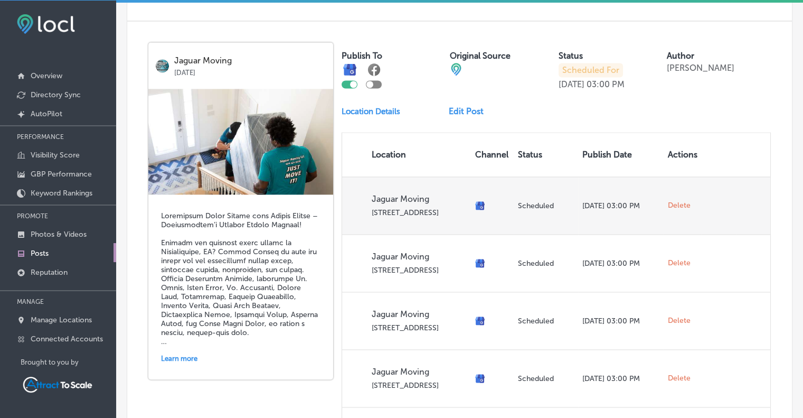
click at [677, 201] on span "Delete" at bounding box center [679, 206] width 23 height 10
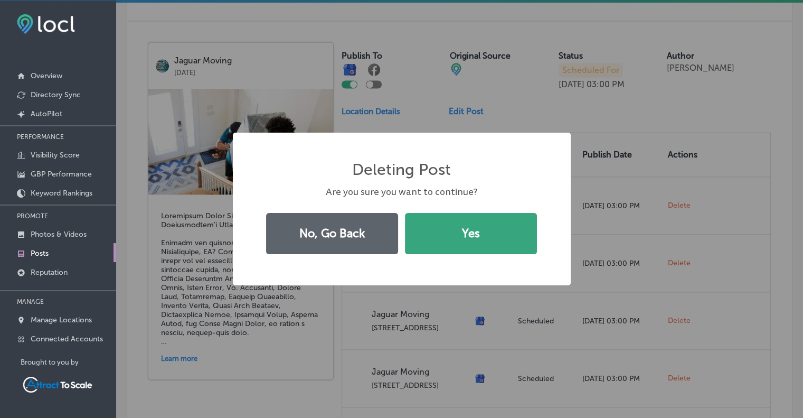
click at [486, 248] on button "Yes" at bounding box center [471, 233] width 132 height 41
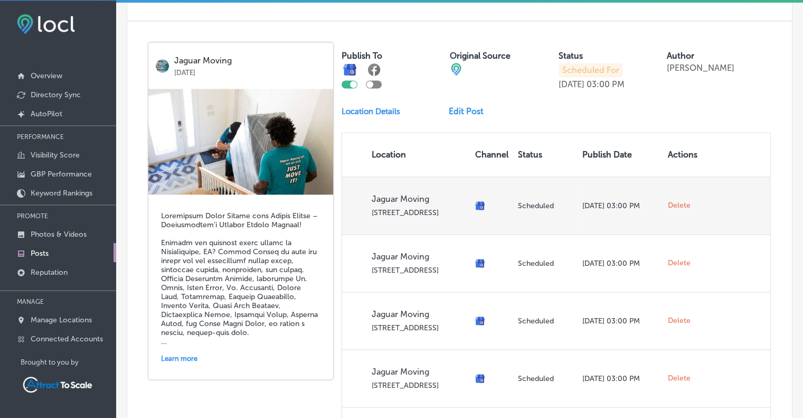
click at [675, 193] on td "Delete" at bounding box center [683, 205] width 38 height 58
click at [672, 201] on span "Delete" at bounding box center [679, 206] width 23 height 10
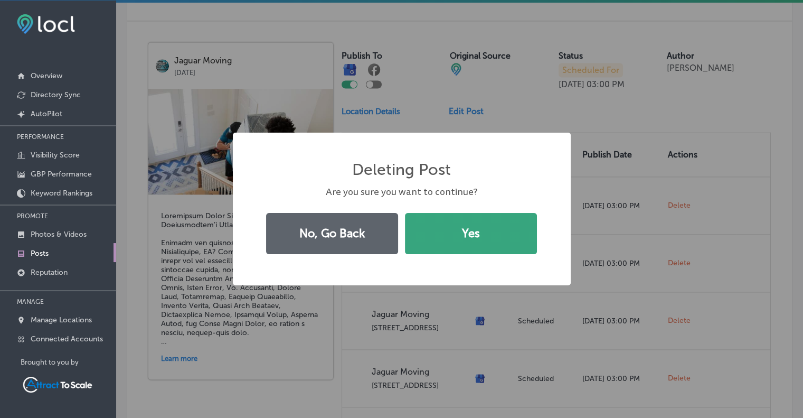
click at [496, 225] on button "Yes" at bounding box center [471, 233] width 132 height 41
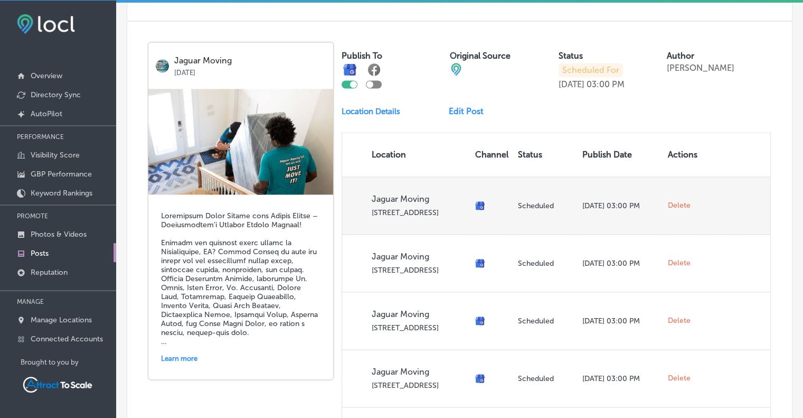
click at [672, 201] on span "Delete" at bounding box center [679, 206] width 23 height 10
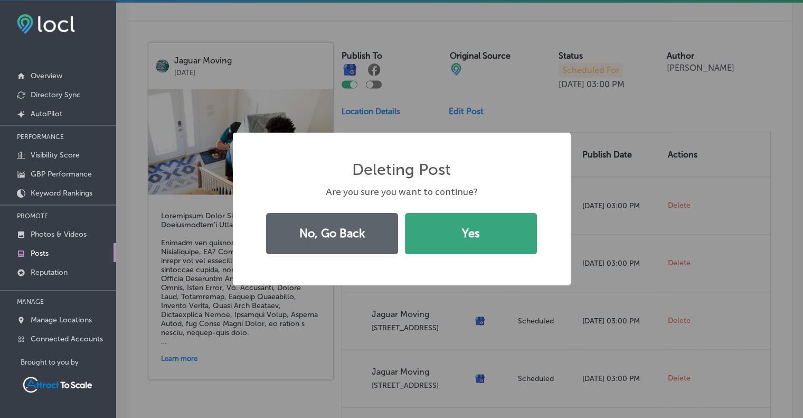
click at [507, 236] on button "Yes" at bounding box center [471, 233] width 132 height 41
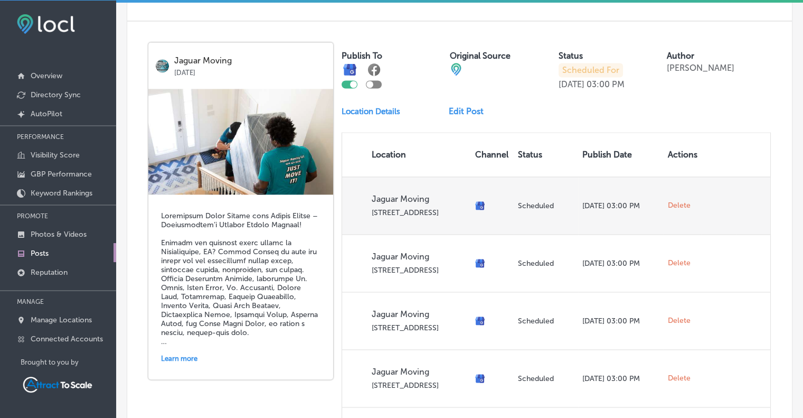
click at [675, 201] on span "Delete" at bounding box center [679, 206] width 23 height 10
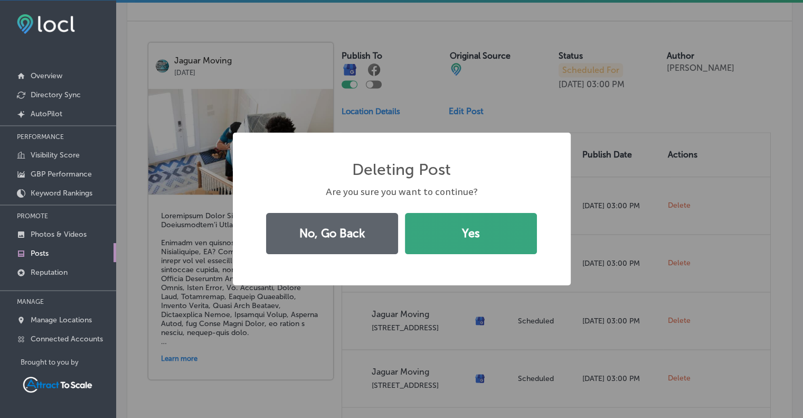
click at [492, 230] on button "Yes" at bounding box center [471, 233] width 132 height 41
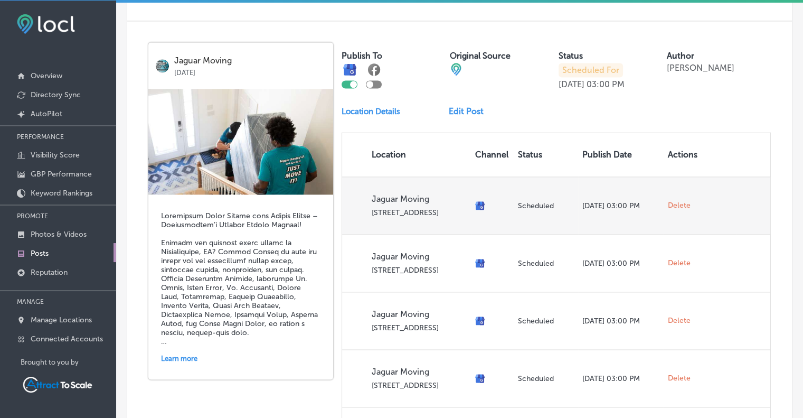
click at [671, 201] on span "Delete" at bounding box center [679, 206] width 23 height 10
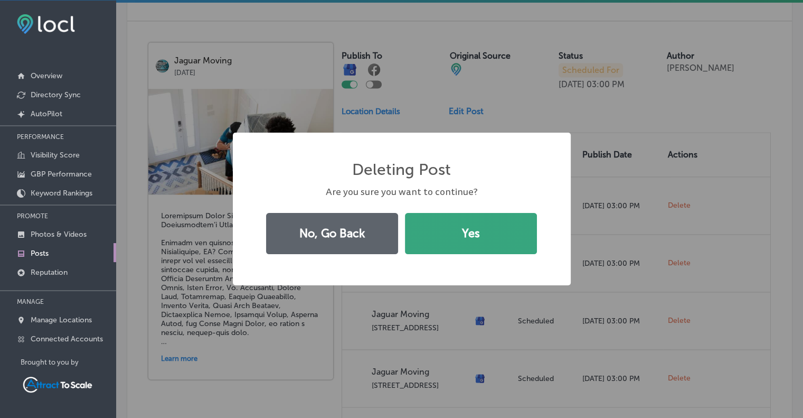
click at [509, 232] on button "Yes" at bounding box center [471, 233] width 132 height 41
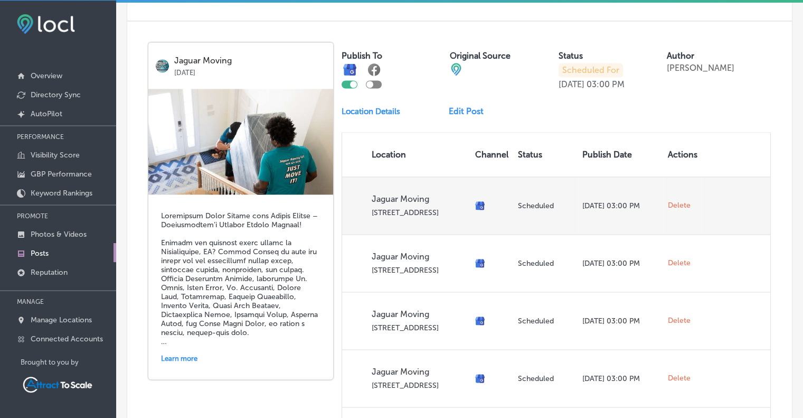
click at [671, 202] on span "Delete" at bounding box center [679, 206] width 23 height 10
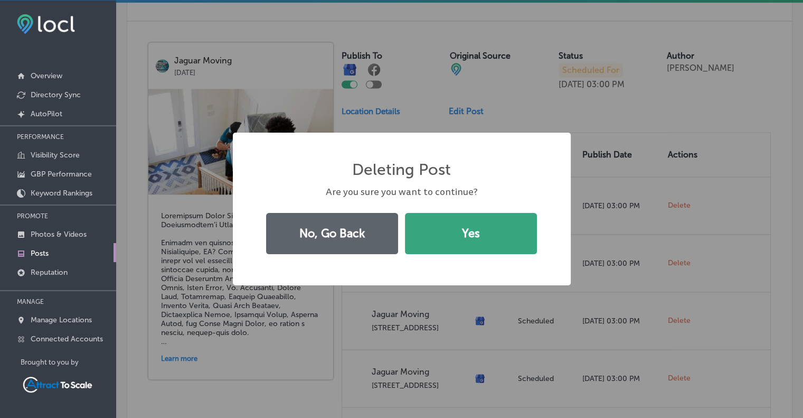
click at [510, 230] on button "Yes" at bounding box center [471, 233] width 132 height 41
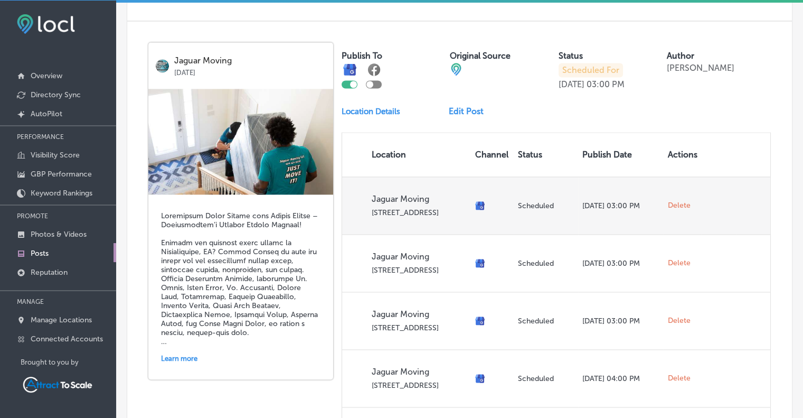
click at [672, 203] on span "Delete" at bounding box center [679, 206] width 23 height 10
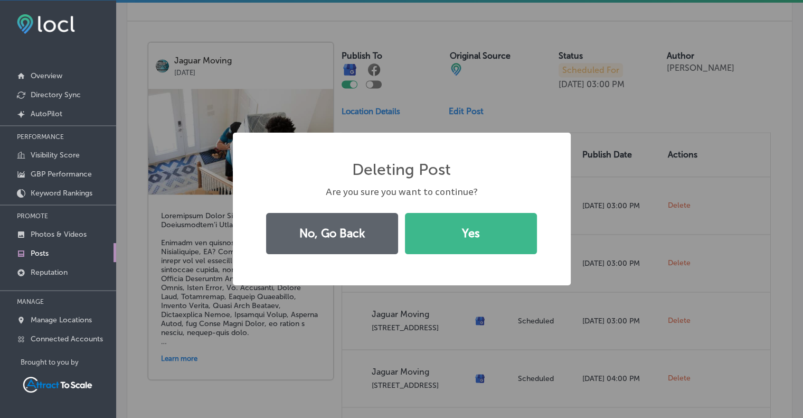
click at [541, 217] on div "No, Go Back Yes" at bounding box center [401, 233] width 283 height 49
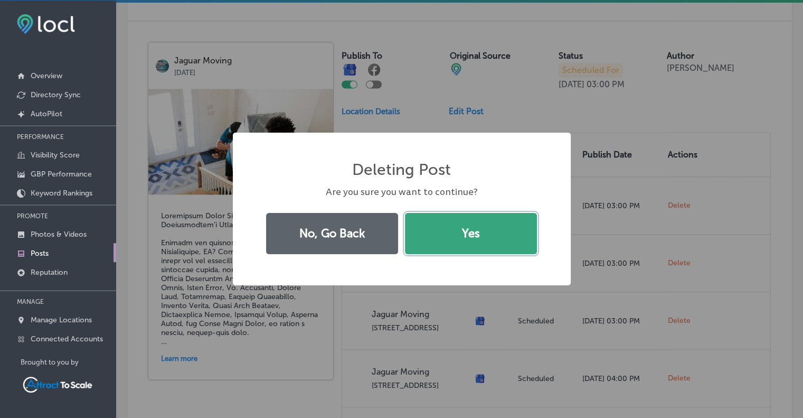
click at [520, 223] on button "Yes" at bounding box center [471, 233] width 132 height 41
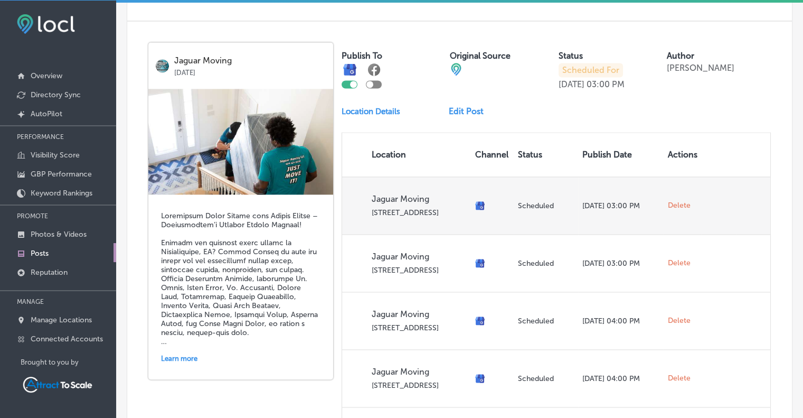
click at [679, 201] on span "Delete" at bounding box center [679, 206] width 23 height 10
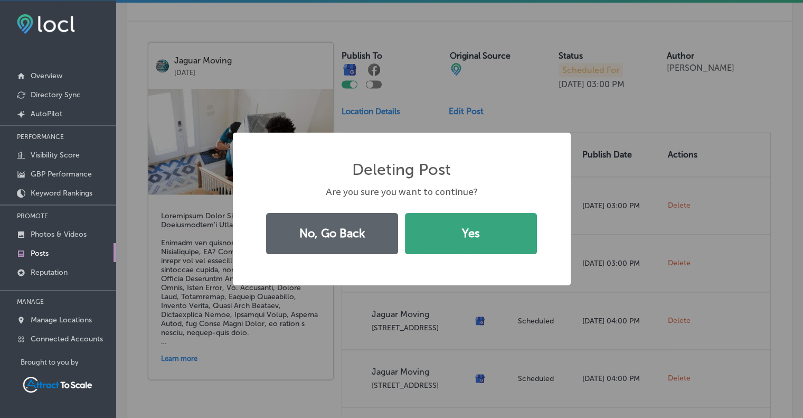
click at [490, 237] on button "Yes" at bounding box center [471, 233] width 132 height 41
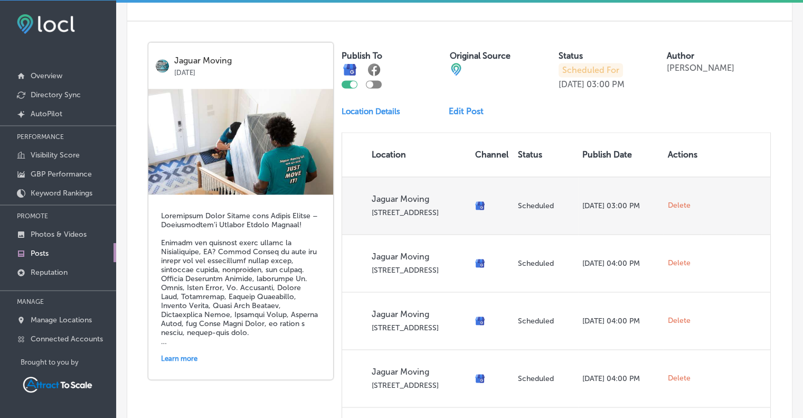
click at [680, 201] on span "Delete" at bounding box center [679, 206] width 23 height 10
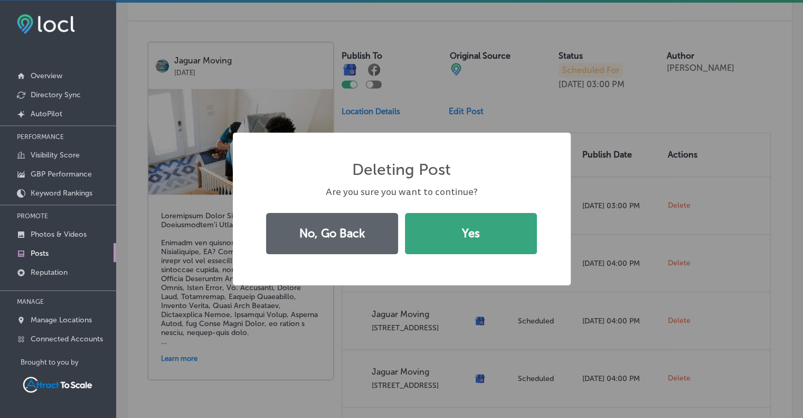
click at [489, 248] on button "Yes" at bounding box center [471, 233] width 132 height 41
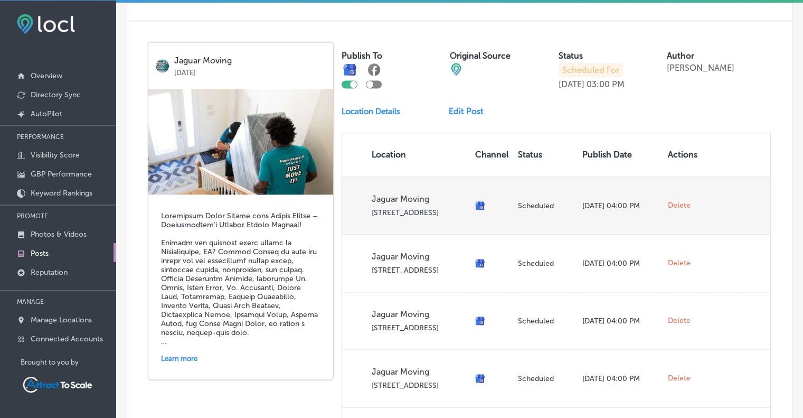
click at [669, 202] on span "Delete" at bounding box center [679, 206] width 23 height 10
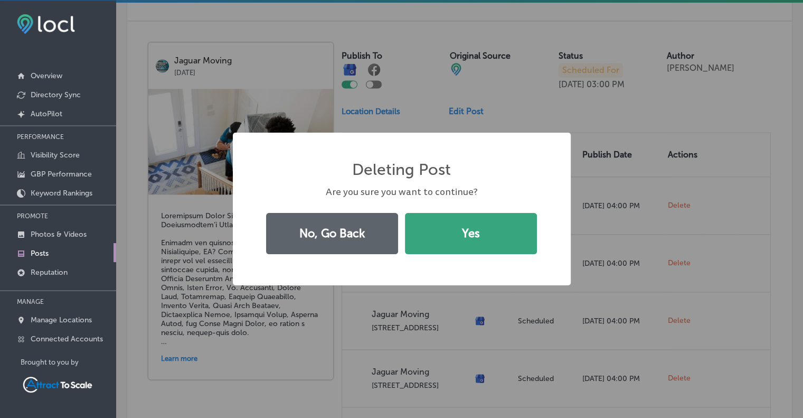
click at [482, 238] on button "Yes" at bounding box center [471, 233] width 132 height 41
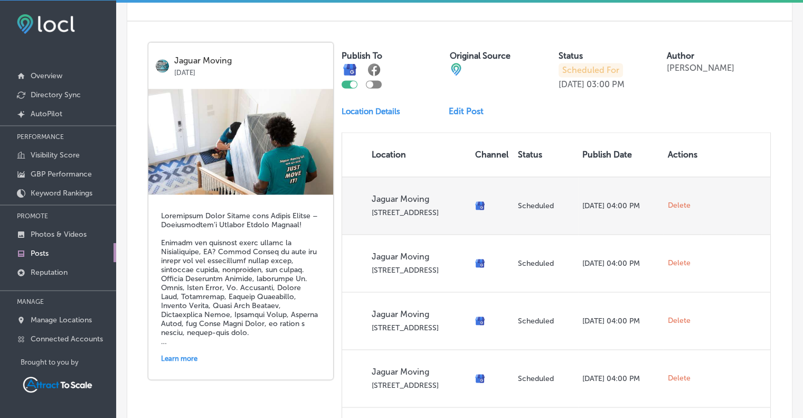
click at [678, 202] on span "Delete" at bounding box center [679, 206] width 23 height 10
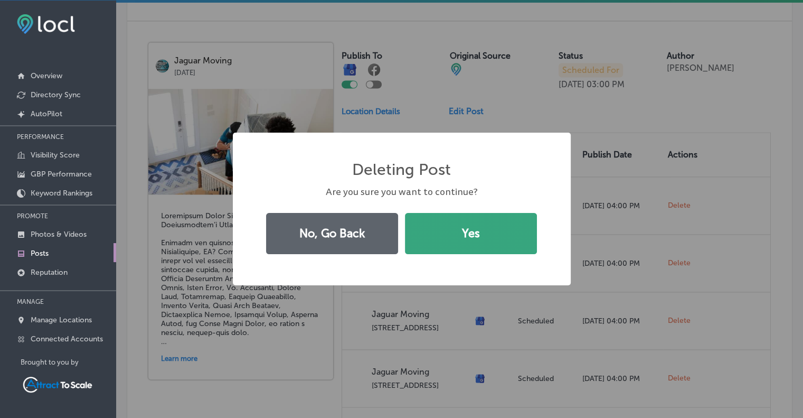
click at [456, 244] on button "Yes" at bounding box center [471, 233] width 132 height 41
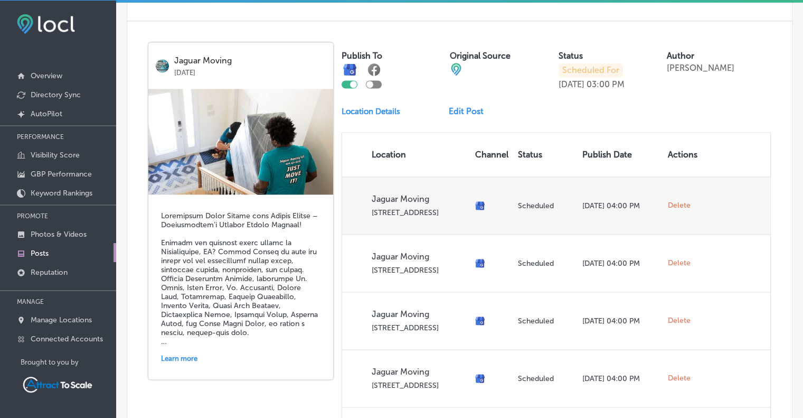
click at [668, 201] on span "Delete" at bounding box center [679, 206] width 23 height 10
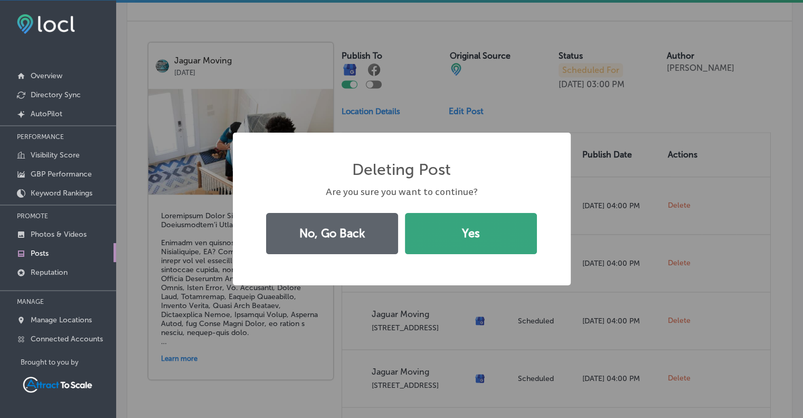
click at [460, 233] on button "Yes" at bounding box center [471, 233] width 132 height 41
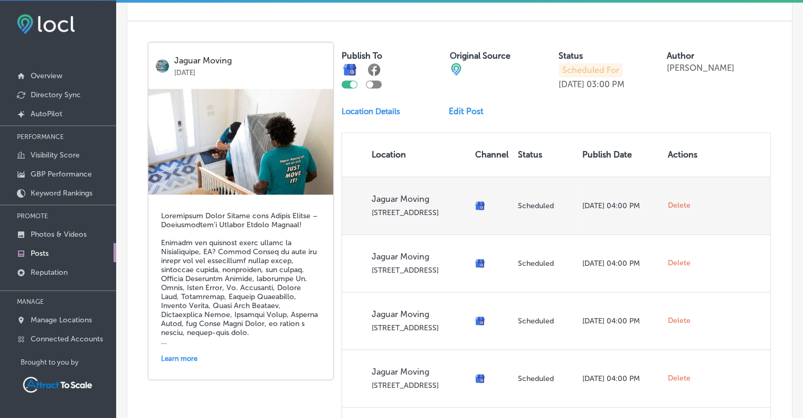
click at [674, 201] on span "Delete" at bounding box center [679, 206] width 23 height 10
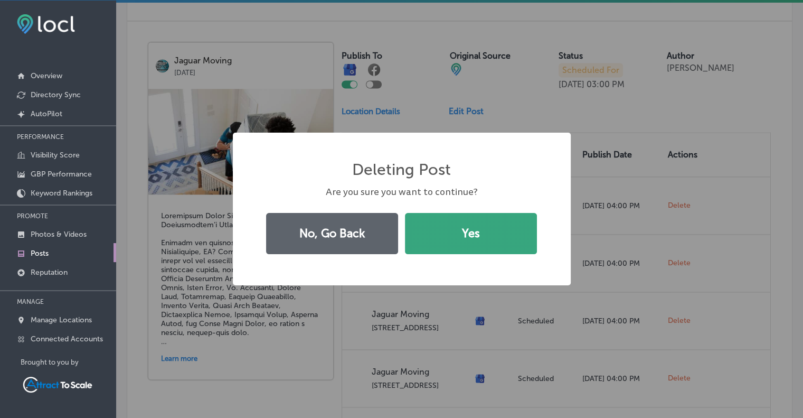
click at [494, 232] on button "Yes" at bounding box center [471, 233] width 132 height 41
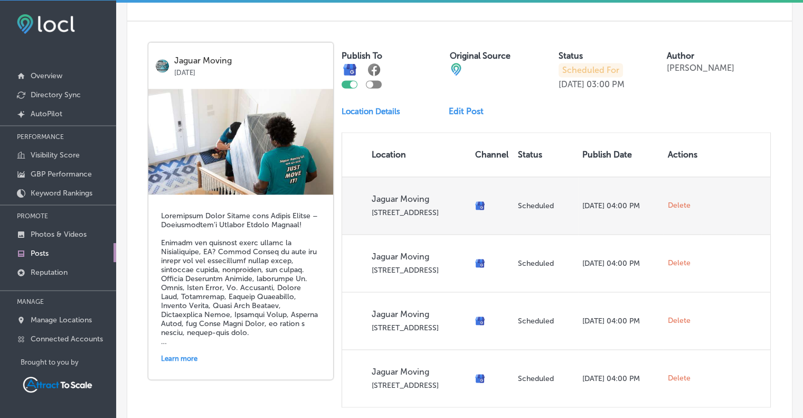
click at [674, 201] on span "Delete" at bounding box center [679, 206] width 23 height 10
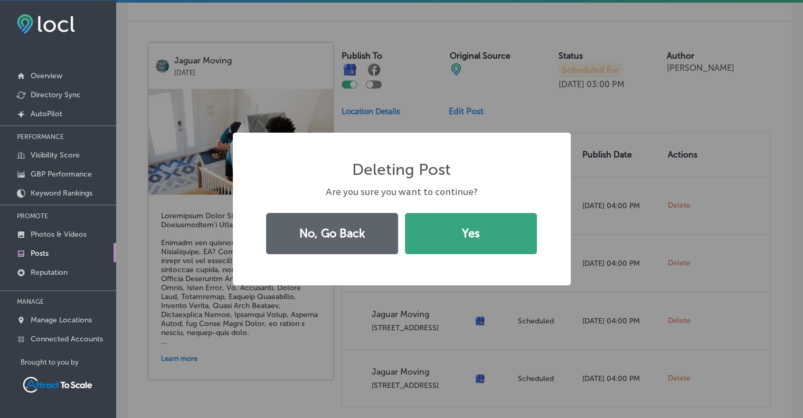
click at [484, 233] on button "Yes" at bounding box center [471, 233] width 132 height 41
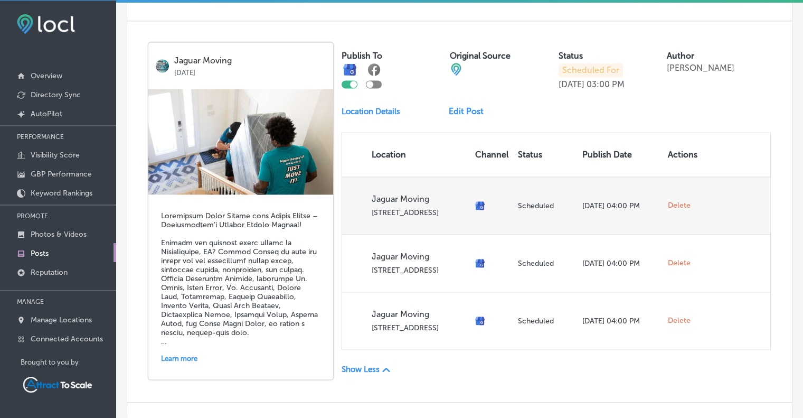
click at [668, 203] on span "Delete" at bounding box center [679, 206] width 23 height 10
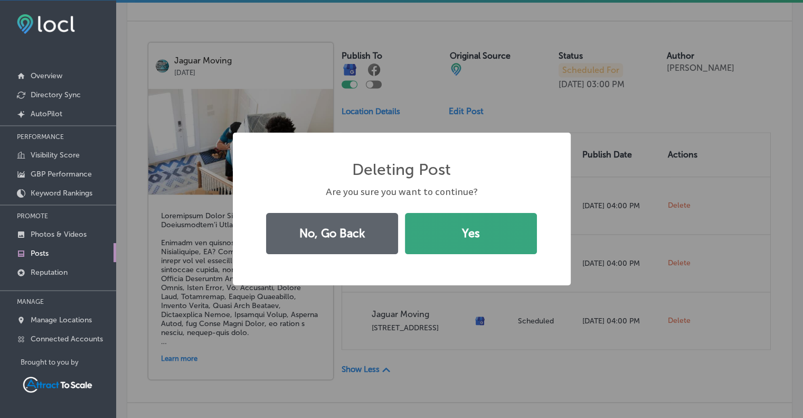
click at [486, 231] on button "Yes" at bounding box center [471, 233] width 132 height 41
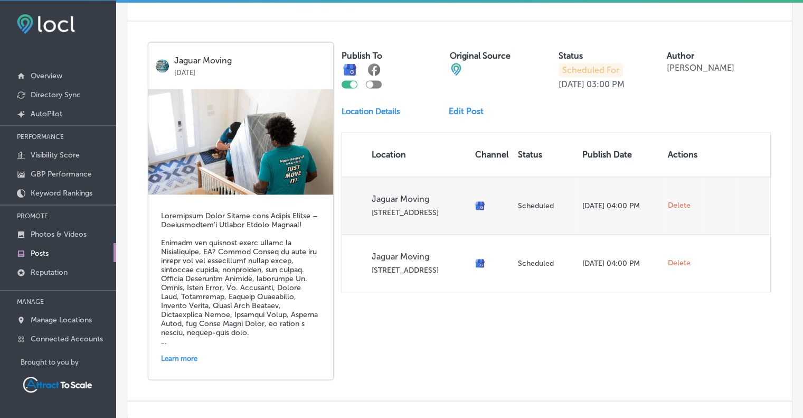
click at [672, 202] on span "Delete" at bounding box center [679, 206] width 23 height 10
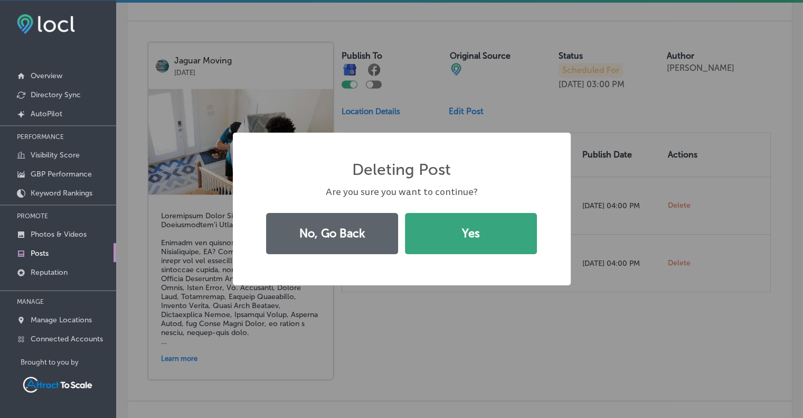
click at [495, 233] on button "Yes" at bounding box center [471, 233] width 132 height 41
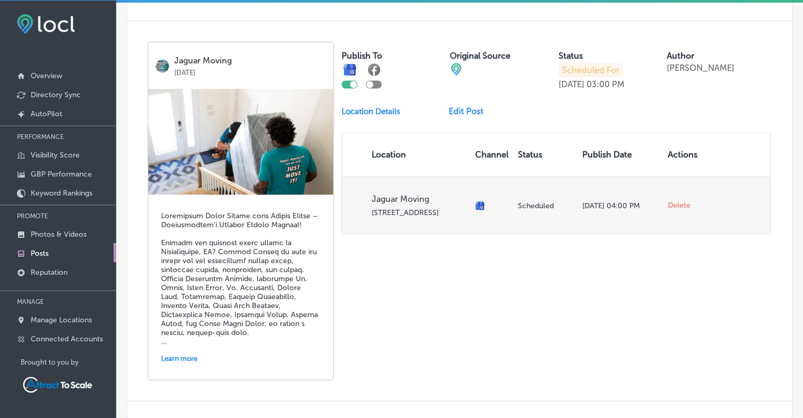
click at [676, 201] on span "Delete" at bounding box center [679, 206] width 23 height 10
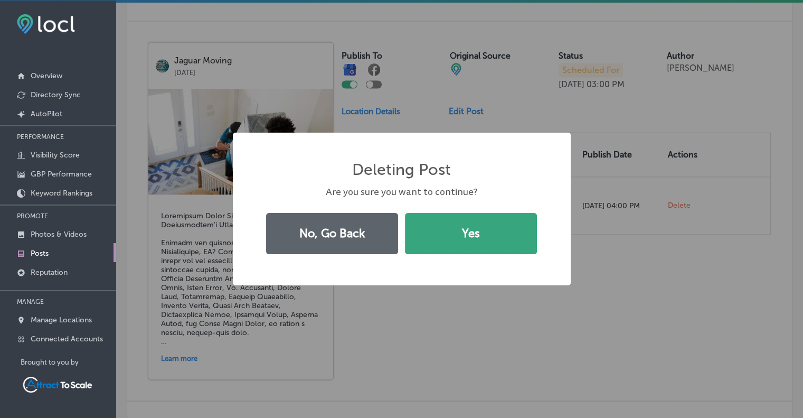
click at [487, 219] on button "Yes" at bounding box center [471, 233] width 132 height 41
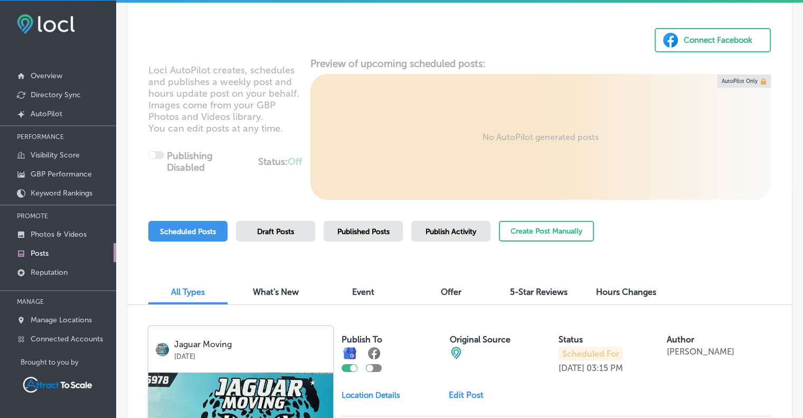
scroll to position [54, 0]
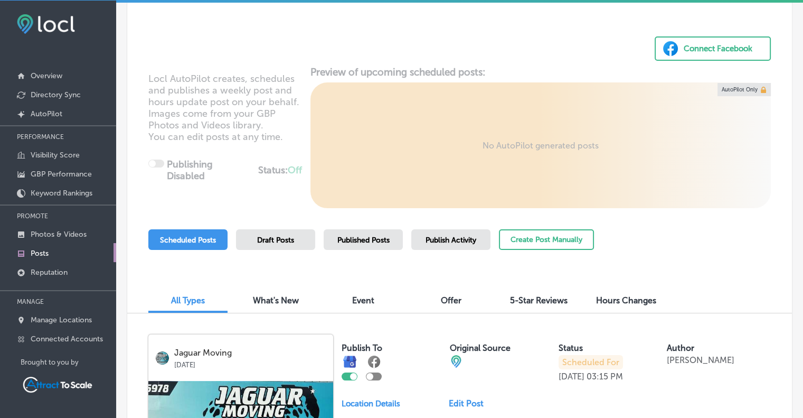
click at [365, 236] on span "Published Posts" at bounding box center [363, 240] width 52 height 9
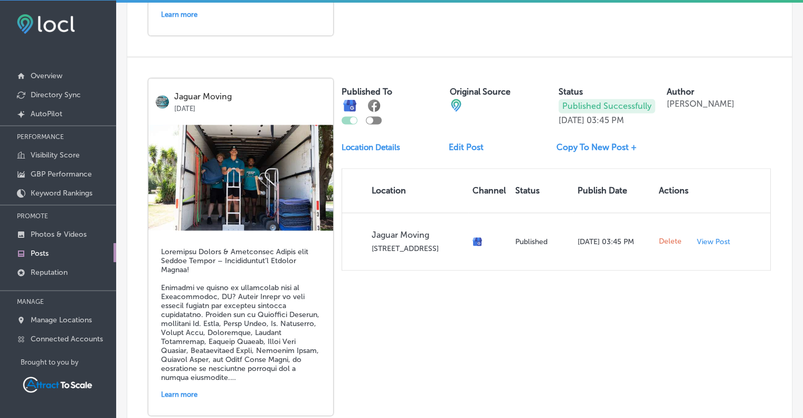
scroll to position [1450, 0]
click at [577, 142] on link "Copy To New Post +" at bounding box center [601, 147] width 89 height 10
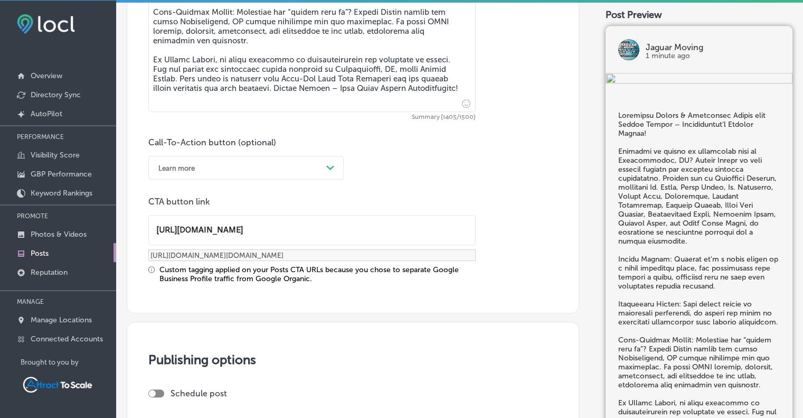
scroll to position [938, 0]
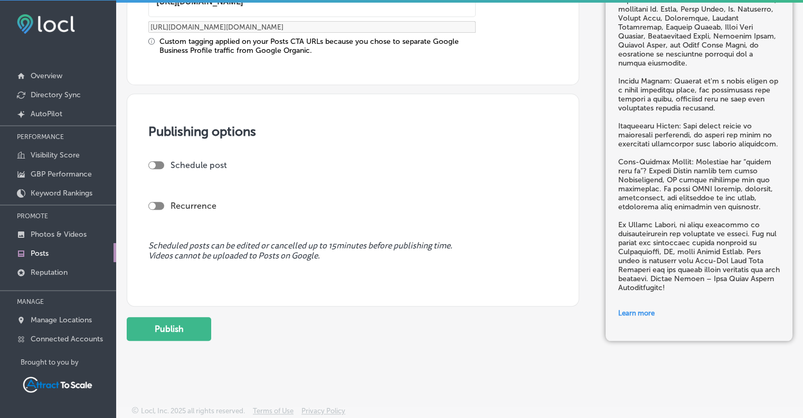
click at [151, 162] on div at bounding box center [152, 165] width 7 height 7
checkbox input "true"
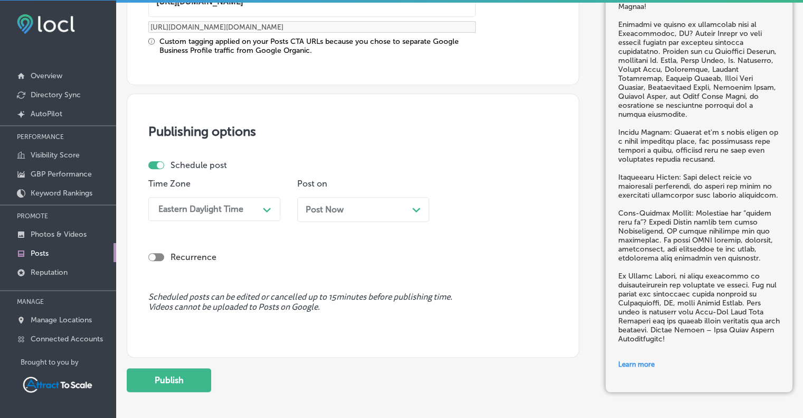
click at [341, 198] on div "Post Now Path Created with Sketch." at bounding box center [363, 209] width 132 height 25
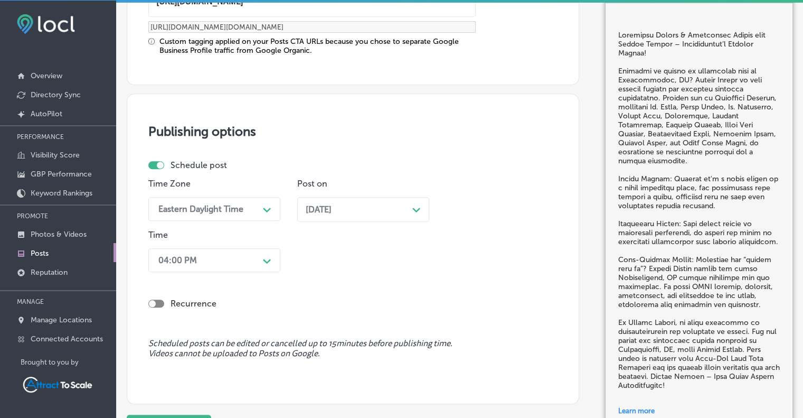
click at [151, 298] on div "Recurrence" at bounding box center [352, 303] width 409 height 10
click at [157, 304] on div at bounding box center [156, 303] width 16 height 8
checkbox input "true"
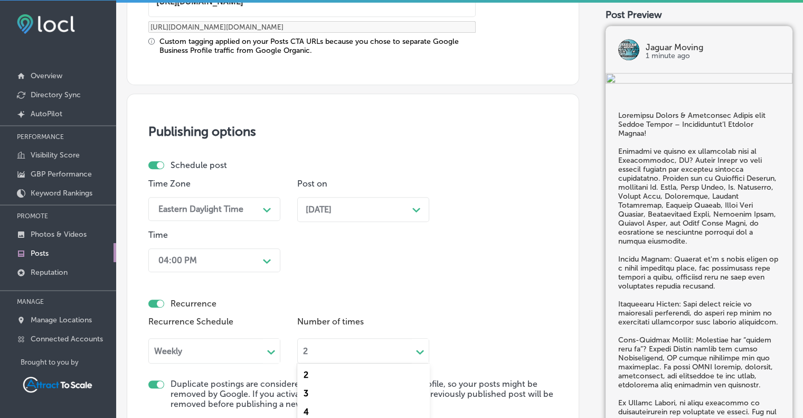
scroll to position [1005, 0]
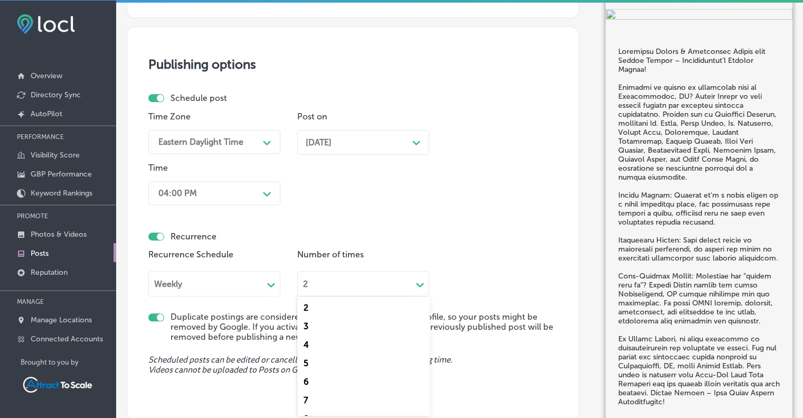
click at [358, 296] on div "option 4 focused, 3 of 23. 23 results available. Use Up and Down to choose opti…" at bounding box center [363, 282] width 132 height 29
click at [303, 403] on div "24" at bounding box center [363, 403] width 132 height 18
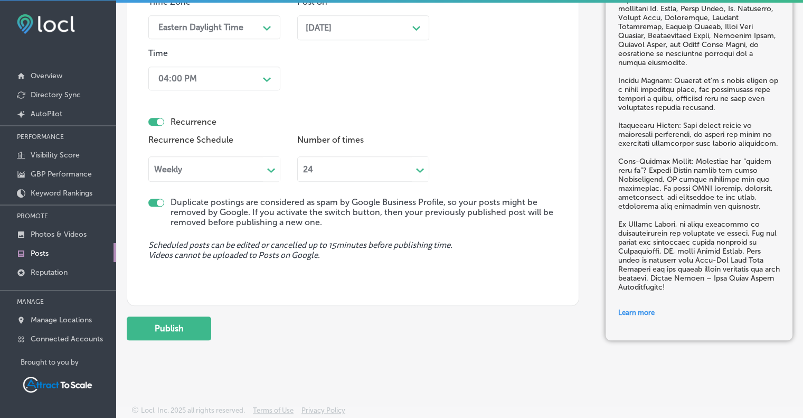
scroll to position [1120, 0]
click at [187, 326] on button "Publish" at bounding box center [169, 328] width 84 height 24
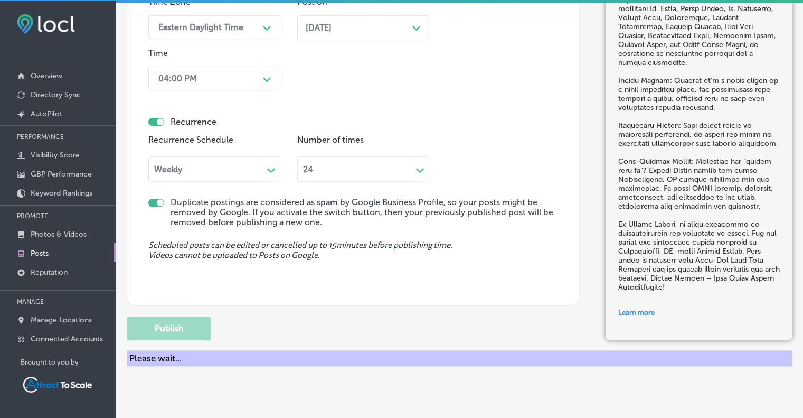
checkbox input "false"
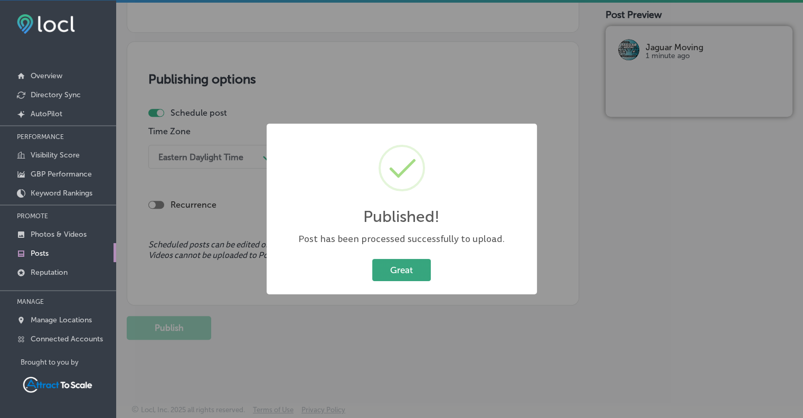
click at [412, 265] on button "Great" at bounding box center [401, 270] width 59 height 22
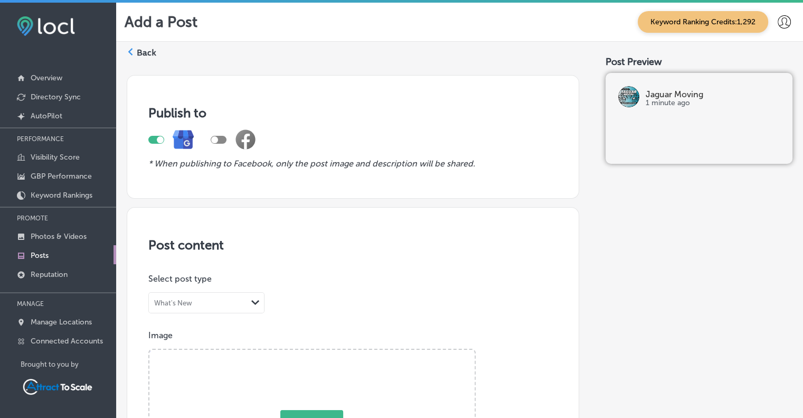
scroll to position [0, 0]
click at [143, 51] on label "Back" at bounding box center [147, 53] width 20 height 12
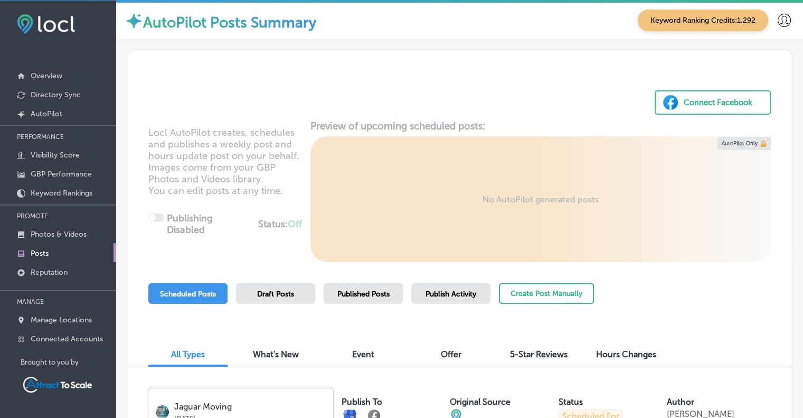
click at [364, 294] on span "Published Posts" at bounding box center [363, 293] width 52 height 9
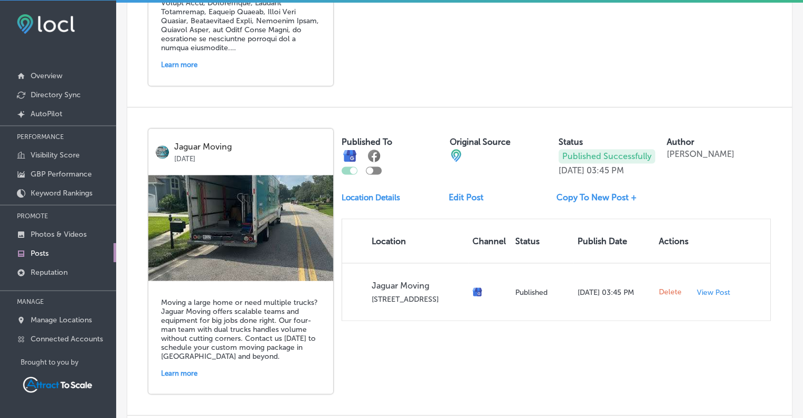
scroll to position [1857, 0]
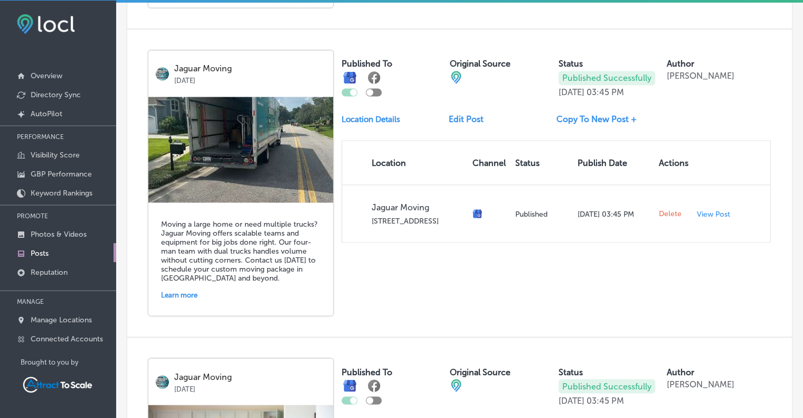
click at [581, 114] on link "Copy To New Post +" at bounding box center [601, 119] width 89 height 10
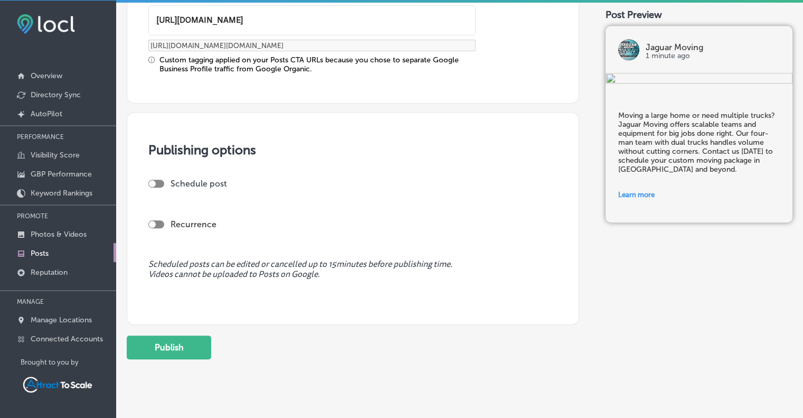
scroll to position [815, 0]
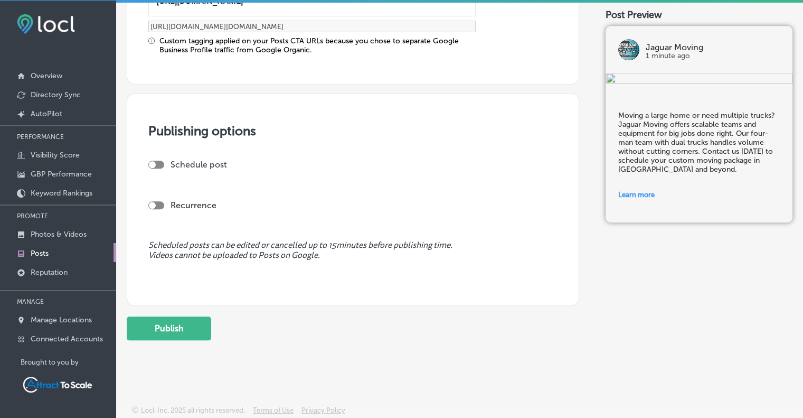
click at [158, 163] on div at bounding box center [156, 165] width 16 height 8
checkbox input "true"
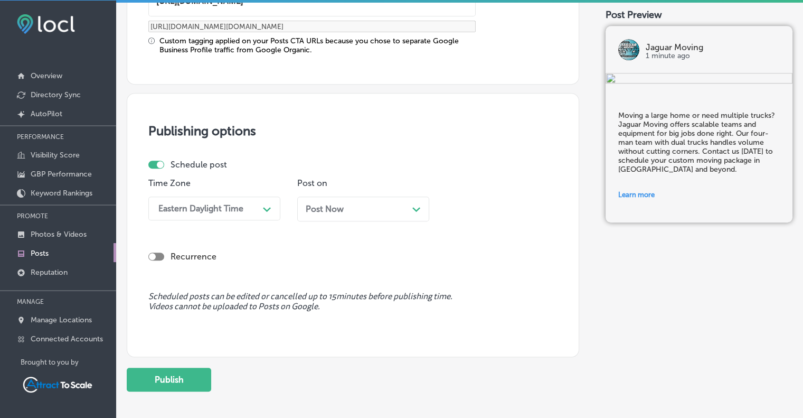
click at [322, 212] on div "Post Now Path Created with Sketch." at bounding box center [363, 208] width 132 height 25
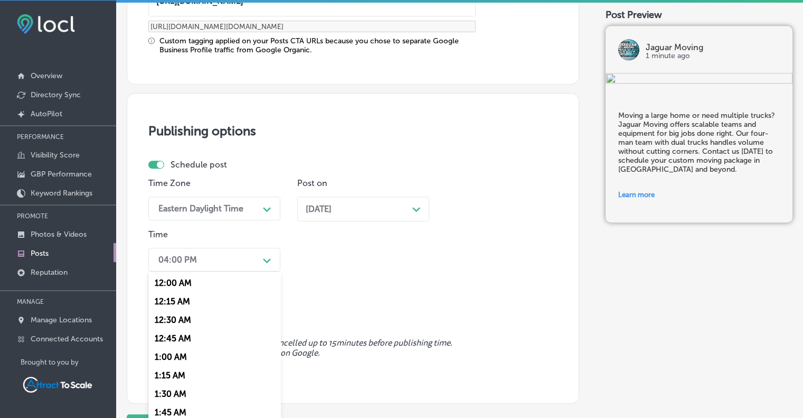
click at [222, 253] on div "04:00 PM Path Created with Sketch." at bounding box center [214, 260] width 132 height 24
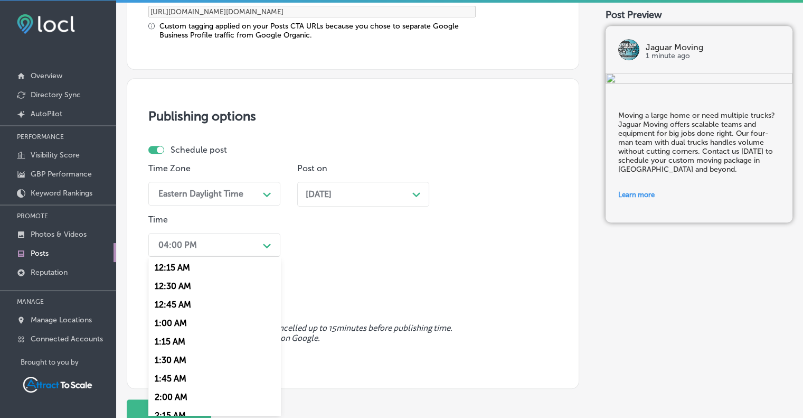
scroll to position [20, 0]
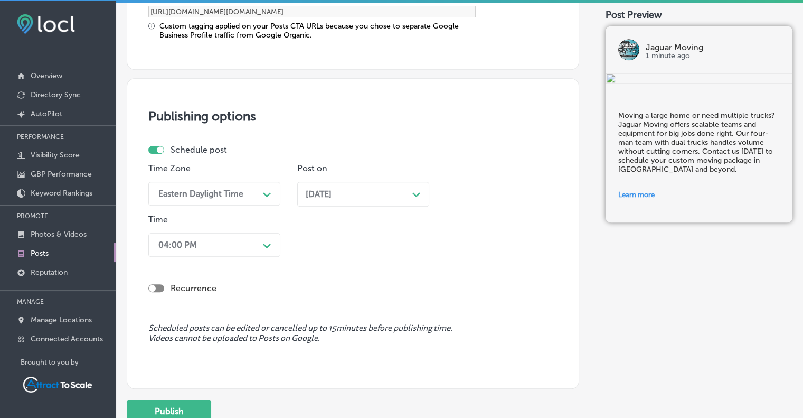
click at [392, 290] on div "Recurrence" at bounding box center [352, 288] width 409 height 10
click at [155, 287] on div at bounding box center [152, 288] width 7 height 7
checkbox input "true"
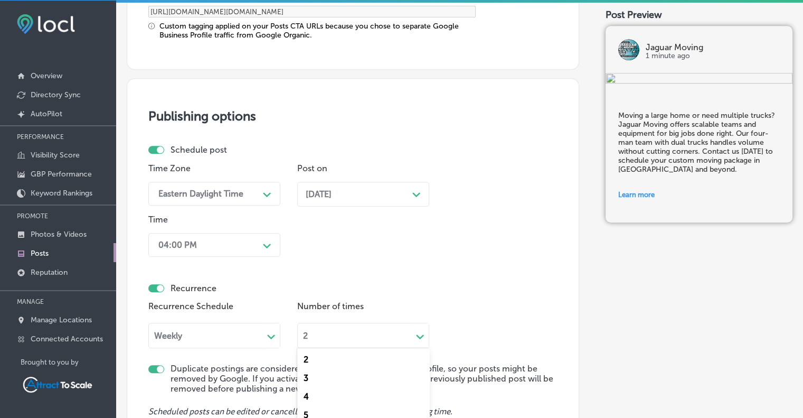
click at [327, 337] on div "option 4 focused, 3 of 23. 23 results available. Use Up and Down to choose opti…" at bounding box center [363, 333] width 132 height 29
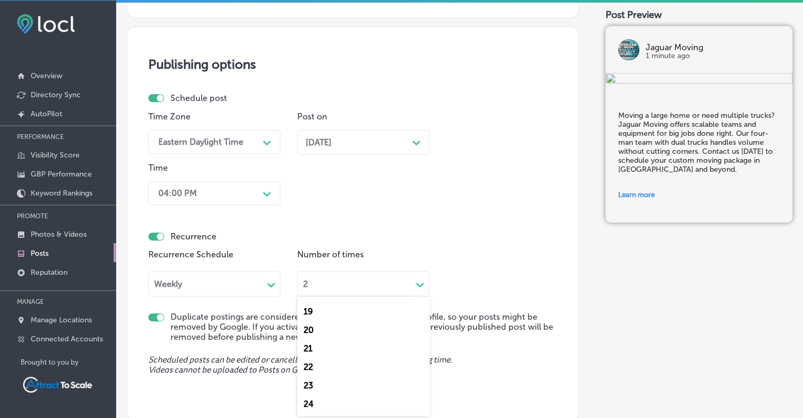
scroll to position [313, 0]
click at [316, 404] on div "24" at bounding box center [363, 403] width 132 height 18
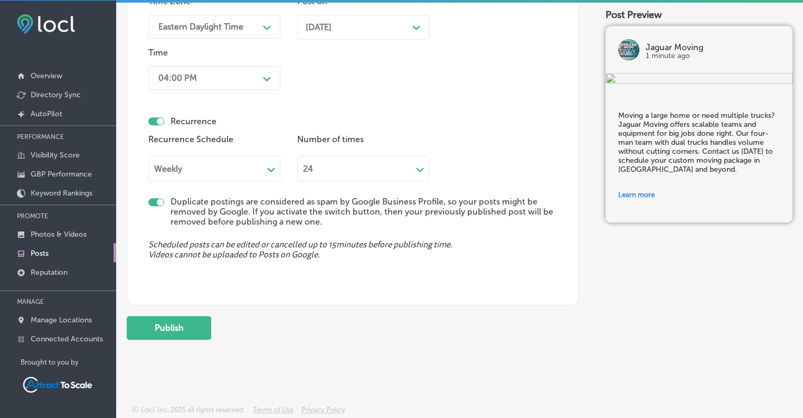
scroll to position [996, 0]
click at [193, 324] on button "Publish" at bounding box center [169, 328] width 84 height 24
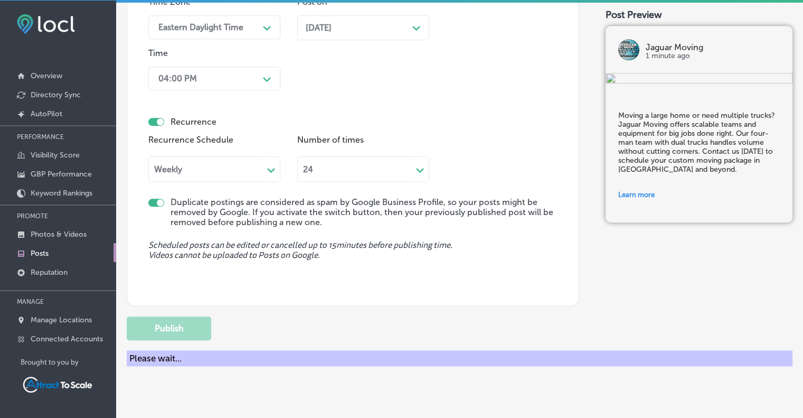
checkbox input "false"
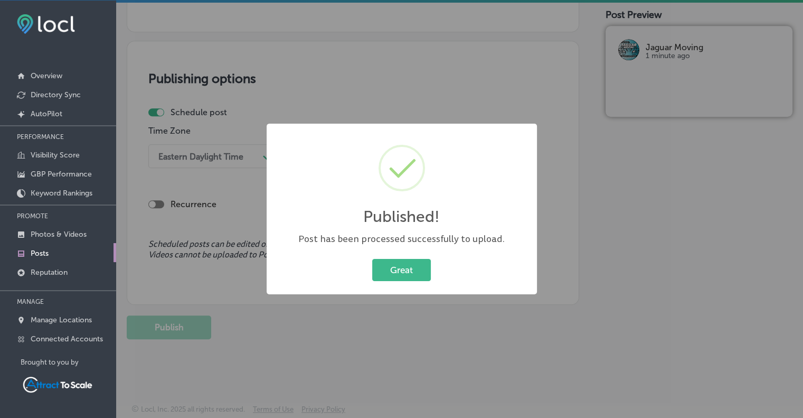
scroll to position [772, 0]
click at [420, 272] on button "Great" at bounding box center [401, 270] width 59 height 22
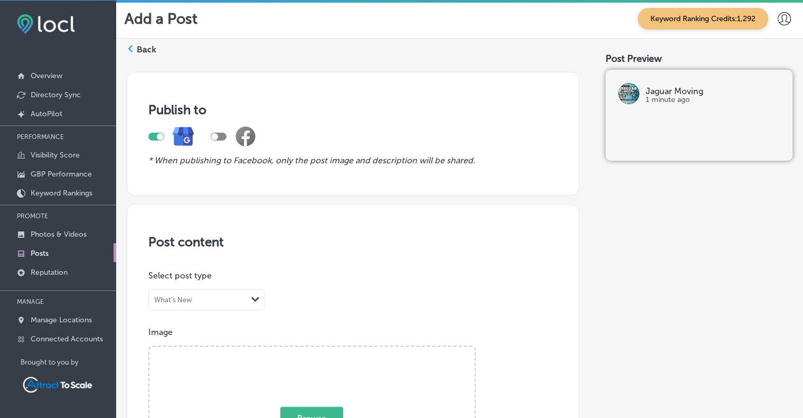
scroll to position [0, 0]
click at [137, 46] on label "Back" at bounding box center [147, 51] width 20 height 12
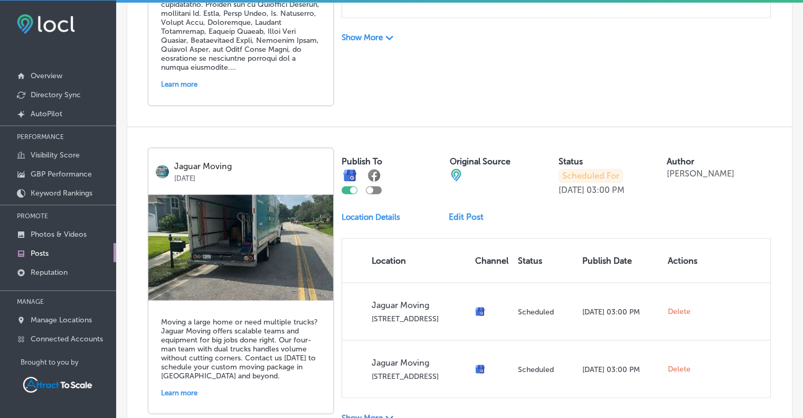
scroll to position [1875, 0]
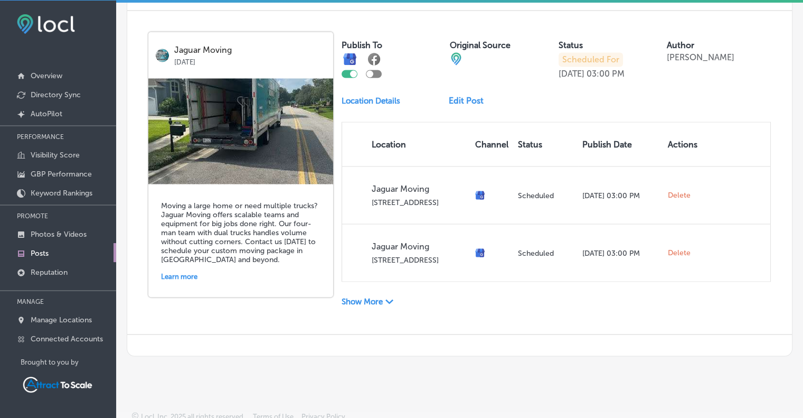
click at [368, 296] on p "Show More" at bounding box center [362, 301] width 41 height 10
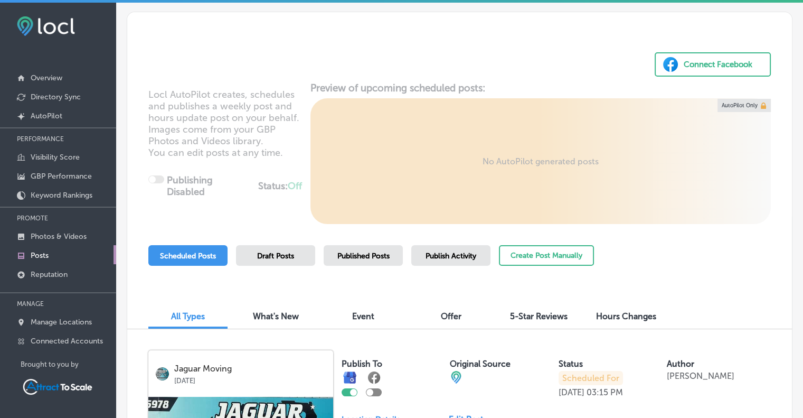
scroll to position [0, 0]
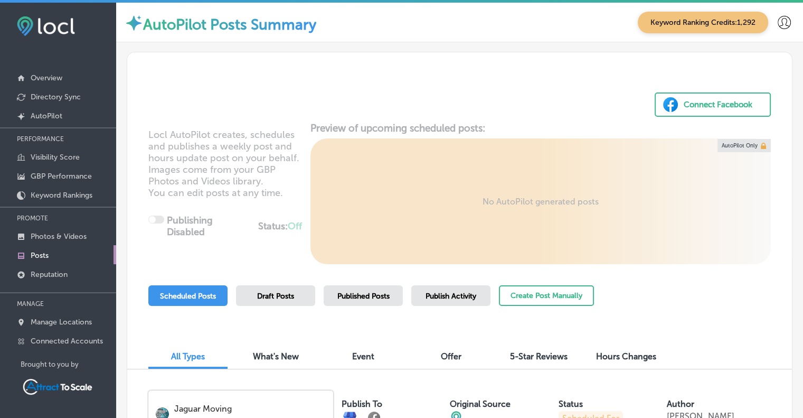
click at [372, 296] on span "Published Posts" at bounding box center [363, 295] width 52 height 9
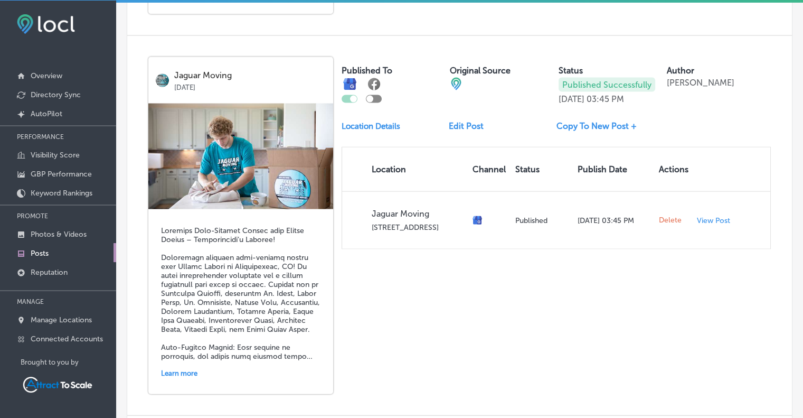
scroll to position [2156, 0]
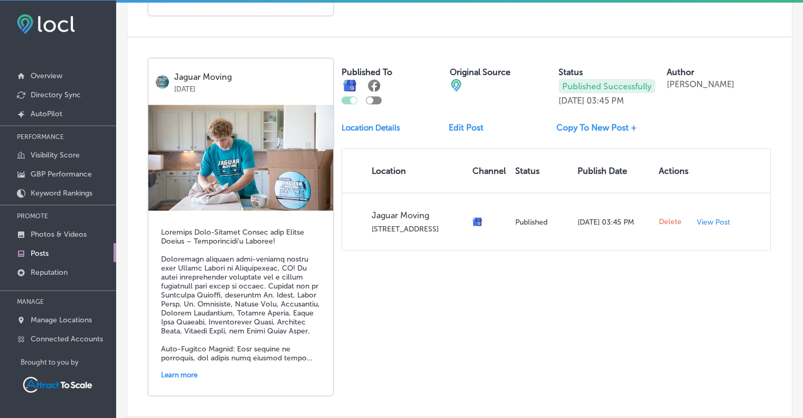
click at [573, 123] on link "Copy To New Post +" at bounding box center [601, 128] width 89 height 10
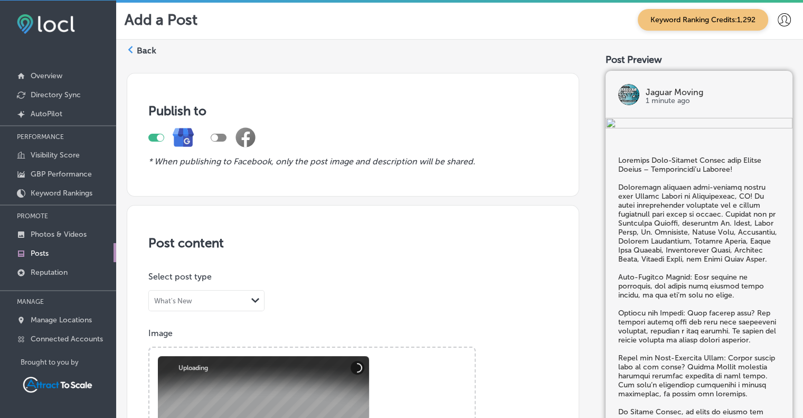
click at [244, 300] on div "What's New" at bounding box center [198, 301] width 98 height 10
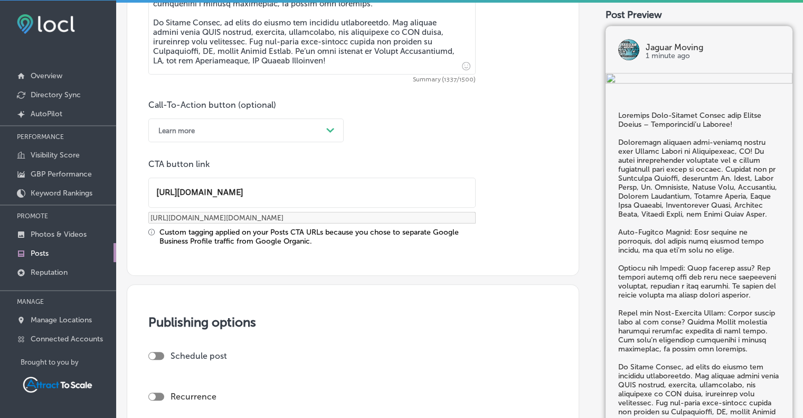
scroll to position [909, 0]
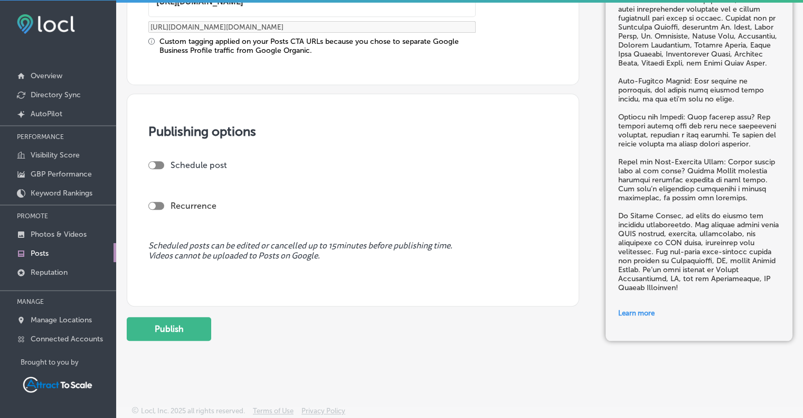
click at [151, 163] on div at bounding box center [152, 165] width 7 height 7
checkbox input "true"
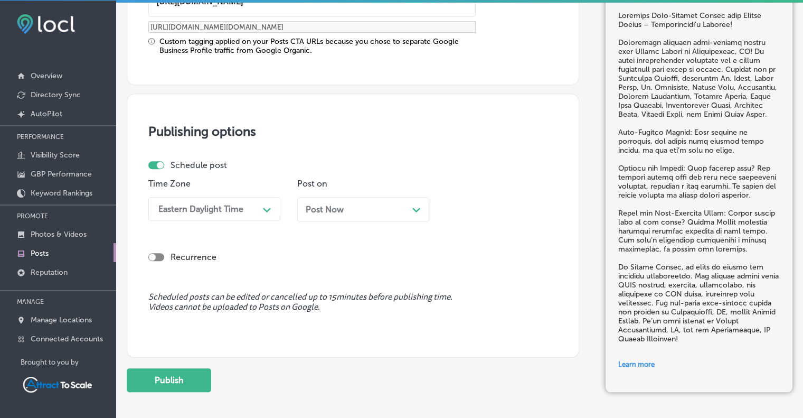
click at [327, 208] on span "Post Now" at bounding box center [325, 209] width 38 height 10
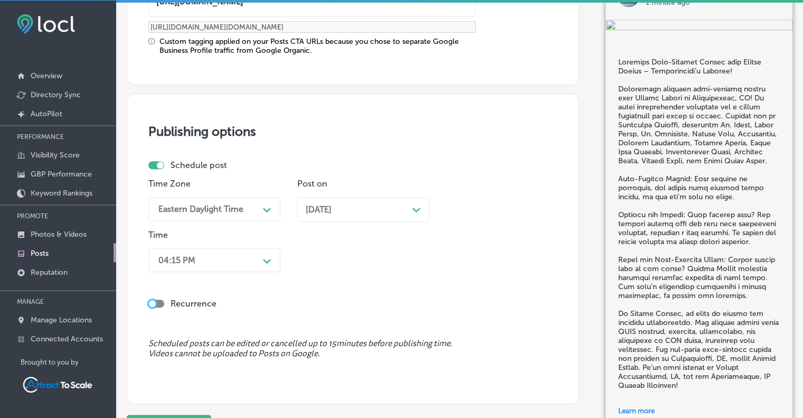
click at [154, 300] on div at bounding box center [152, 303] width 7 height 7
checkbox input "true"
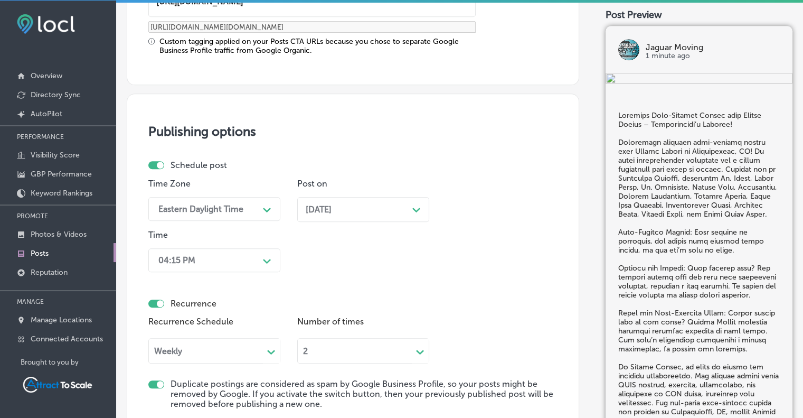
click at [319, 350] on div "2 Path Created with Sketch." at bounding box center [363, 349] width 132 height 29
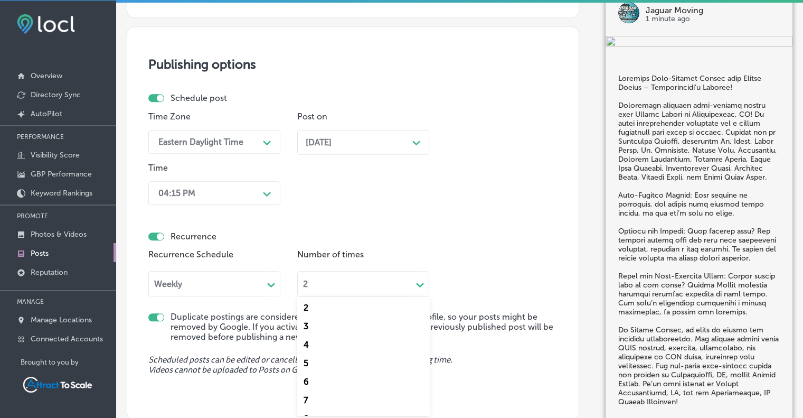
scroll to position [313, 0]
click at [309, 403] on div "24" at bounding box center [363, 403] width 132 height 18
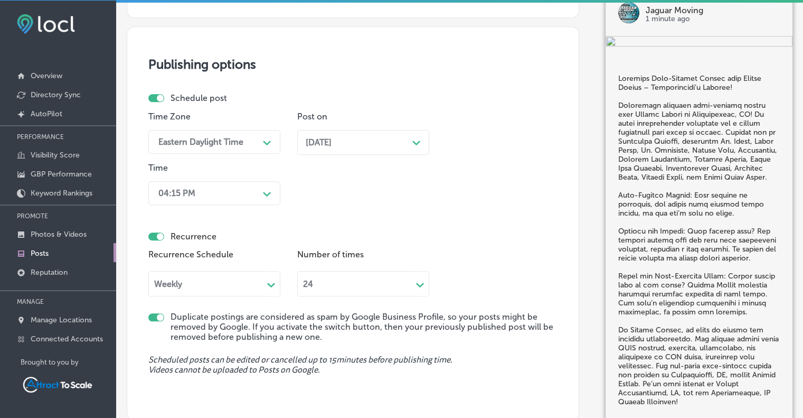
scroll to position [1090, 0]
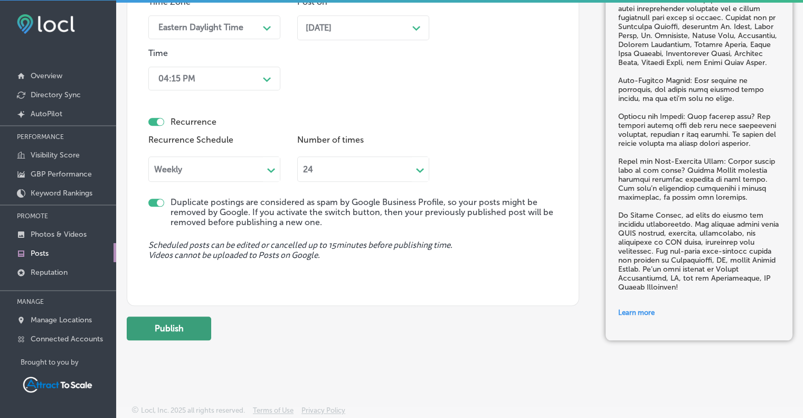
click at [177, 327] on button "Publish" at bounding box center [169, 328] width 84 height 24
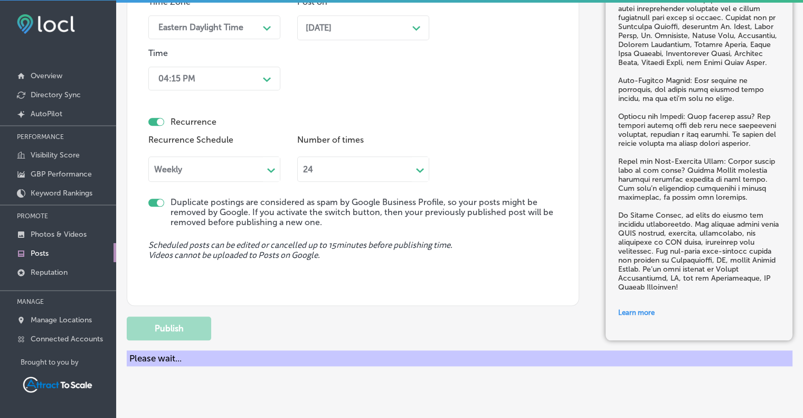
checkbox input "false"
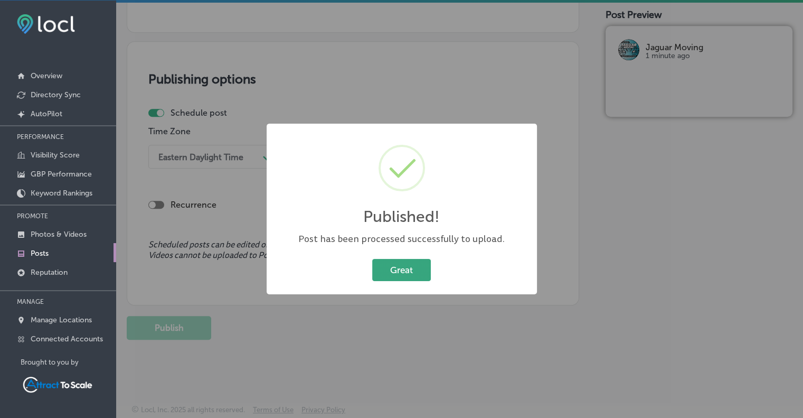
click at [401, 270] on button "Great" at bounding box center [401, 270] width 59 height 22
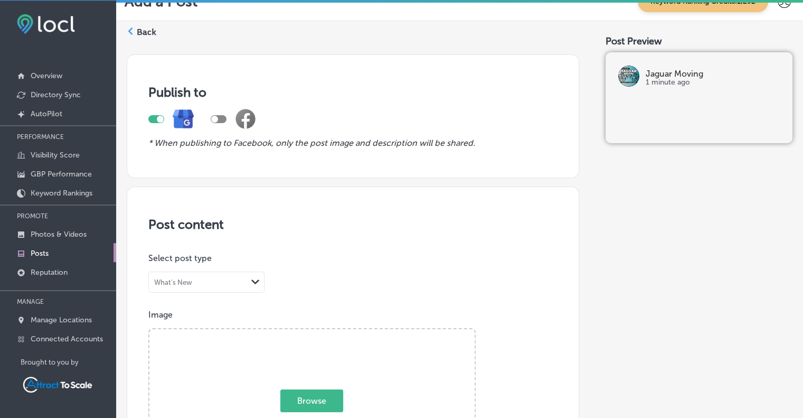
scroll to position [0, 0]
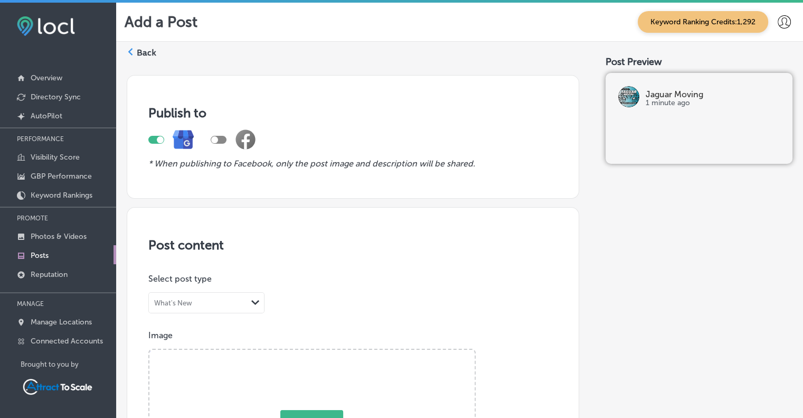
click at [145, 50] on label "Back" at bounding box center [147, 53] width 20 height 12
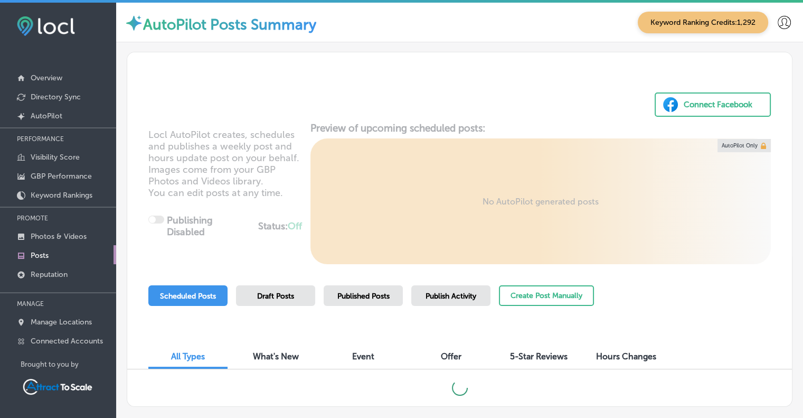
click at [359, 295] on span "Published Posts" at bounding box center [363, 295] width 52 height 9
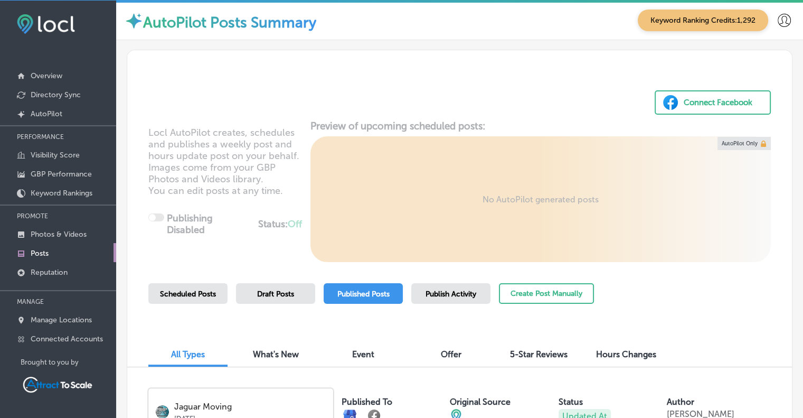
click at [196, 295] on span "Scheduled Posts" at bounding box center [188, 293] width 56 height 9
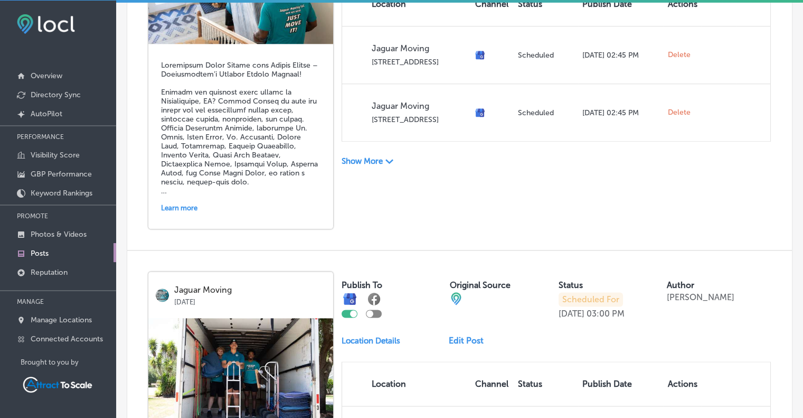
scroll to position [1253, 0]
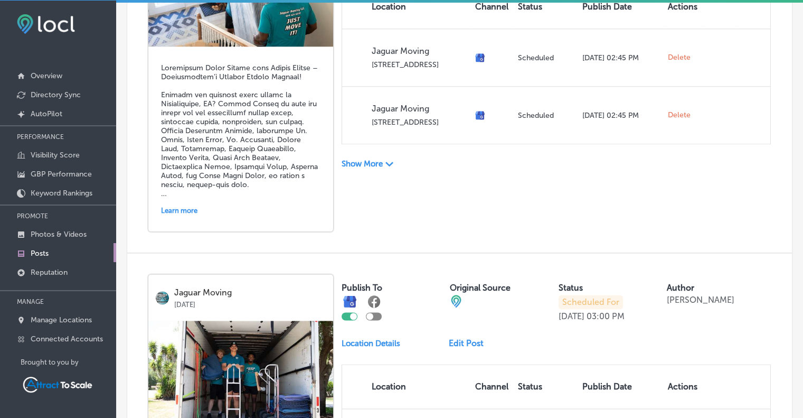
click at [370, 159] on p "Show More" at bounding box center [362, 164] width 41 height 10
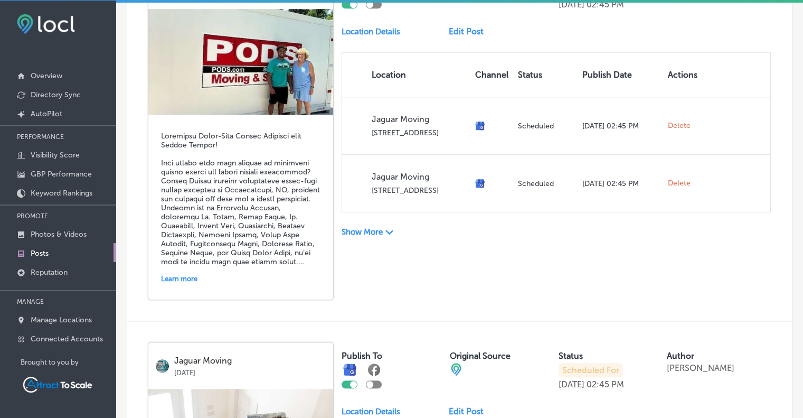
scroll to position [804, 0]
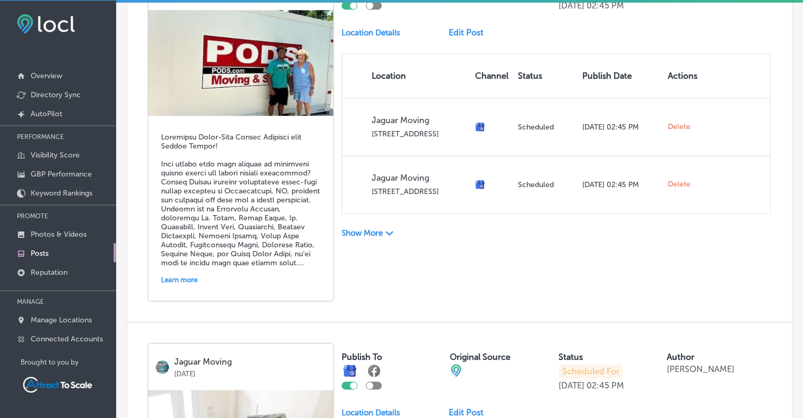
click at [359, 234] on p "Show More" at bounding box center [362, 233] width 41 height 10
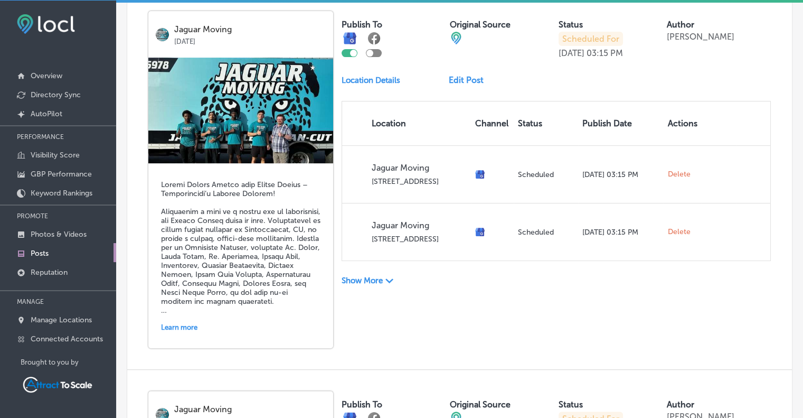
scroll to position [376, 0]
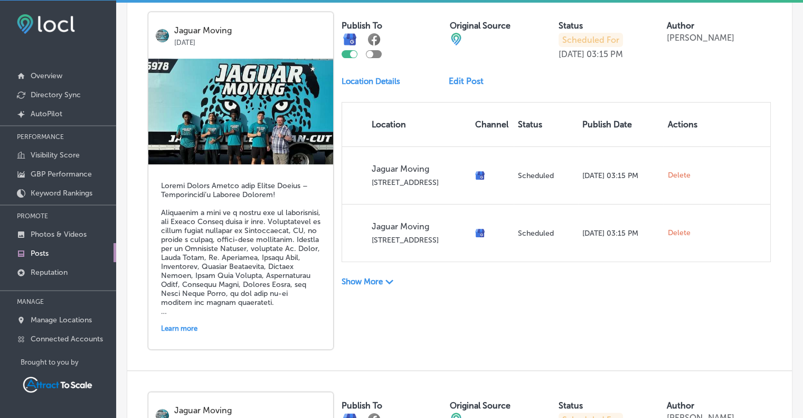
click at [360, 274] on div "Show More Path Created with Sketch." at bounding box center [556, 278] width 429 height 20
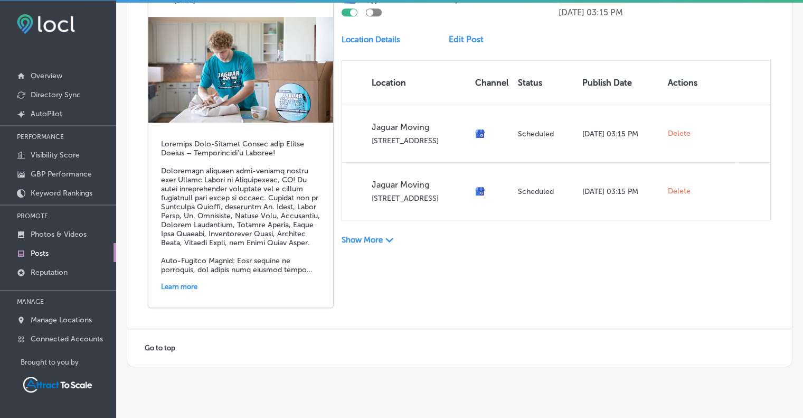
scroll to position [4574, 0]
